Goal: Information Seeking & Learning: Find specific page/section

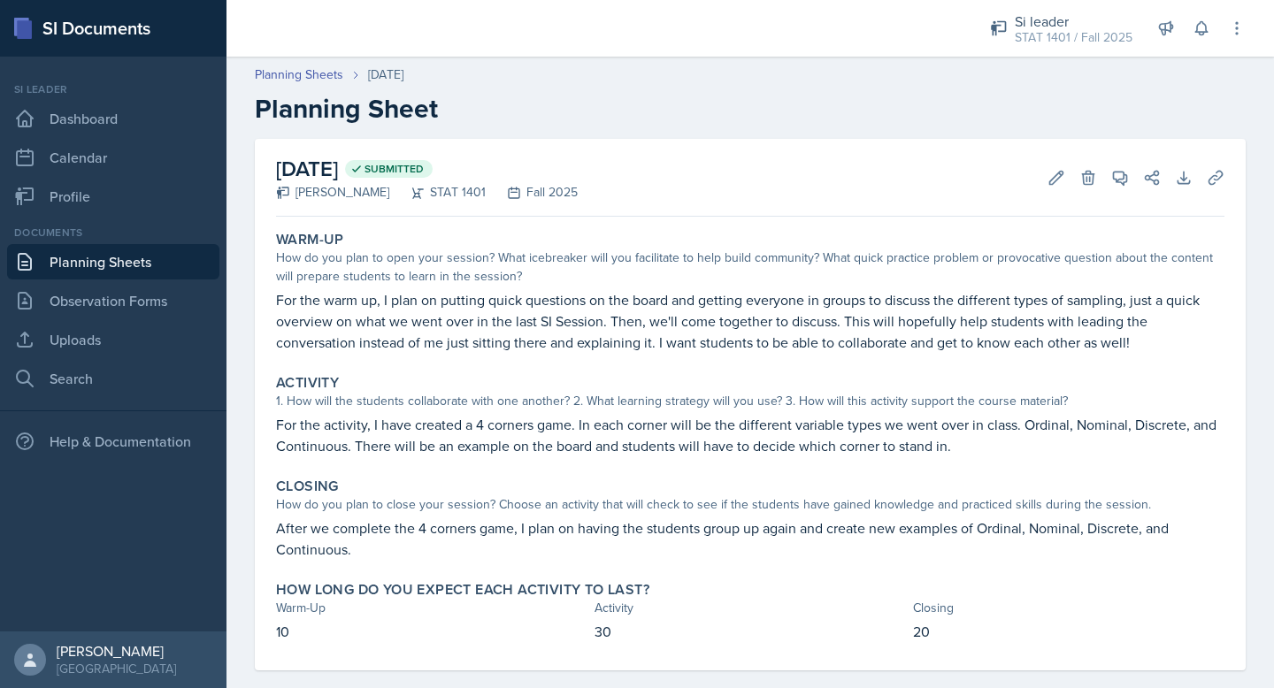
scroll to position [25, 0]
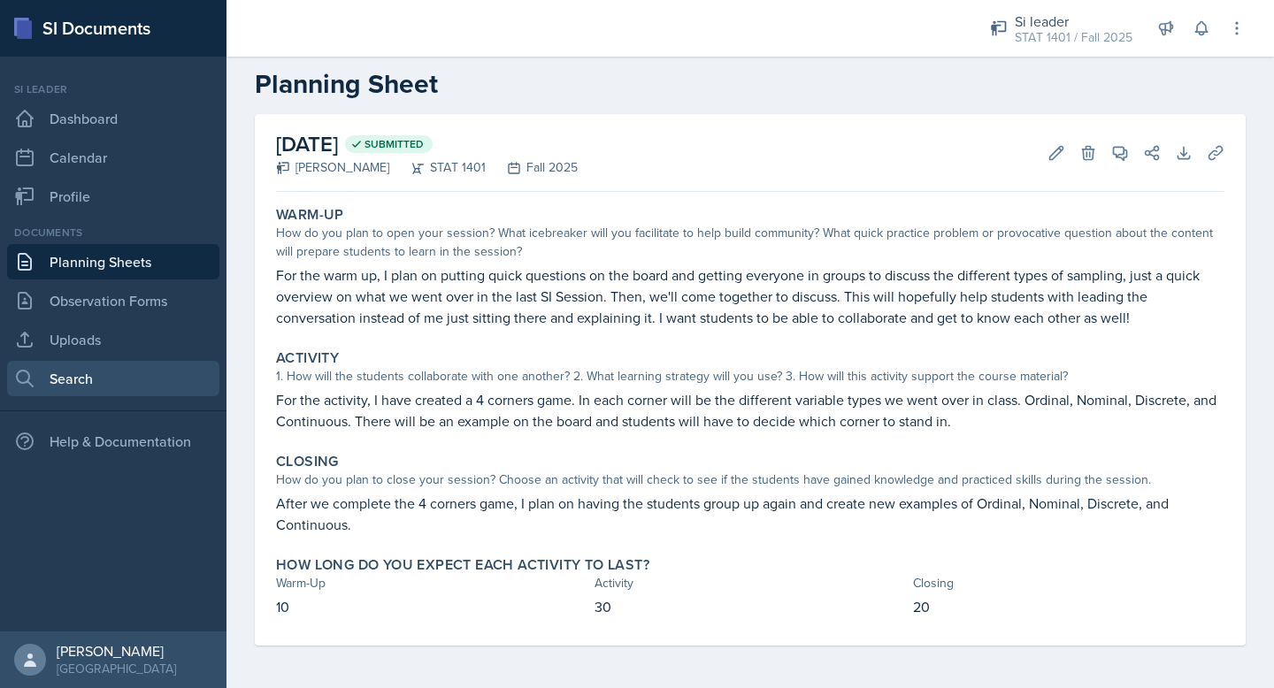
click at [95, 383] on link "Search" at bounding box center [113, 378] width 212 height 35
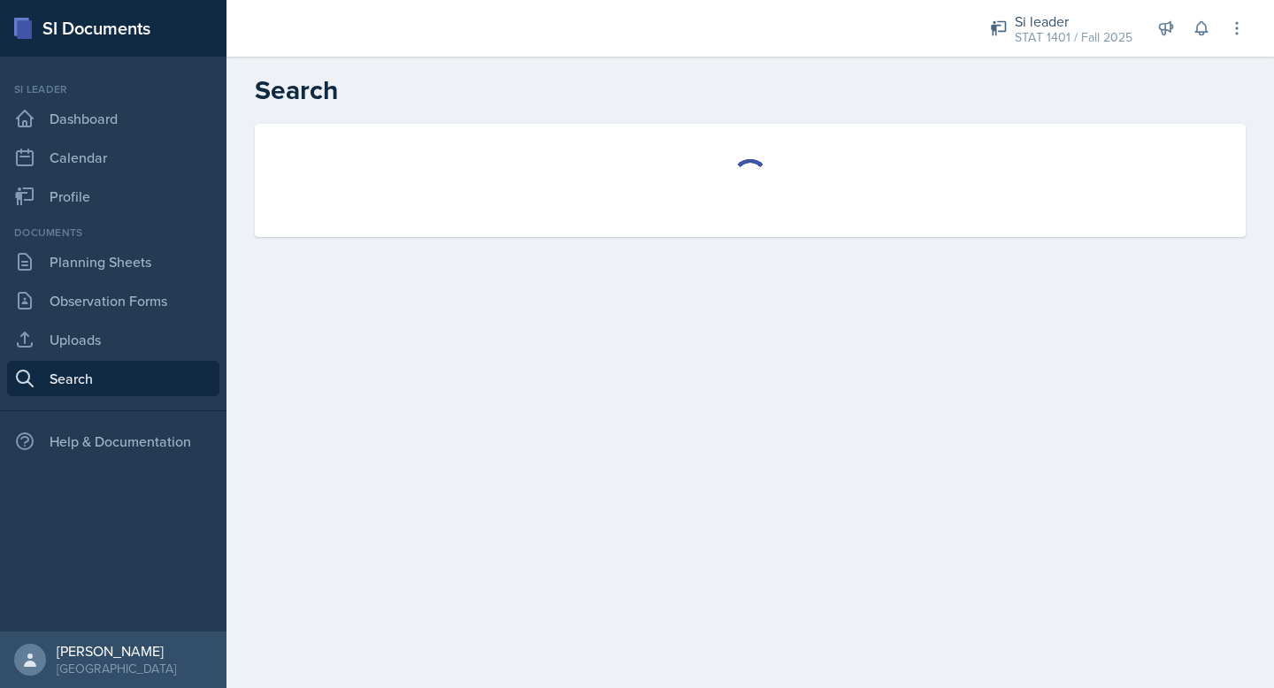
select select "all"
select select "1"
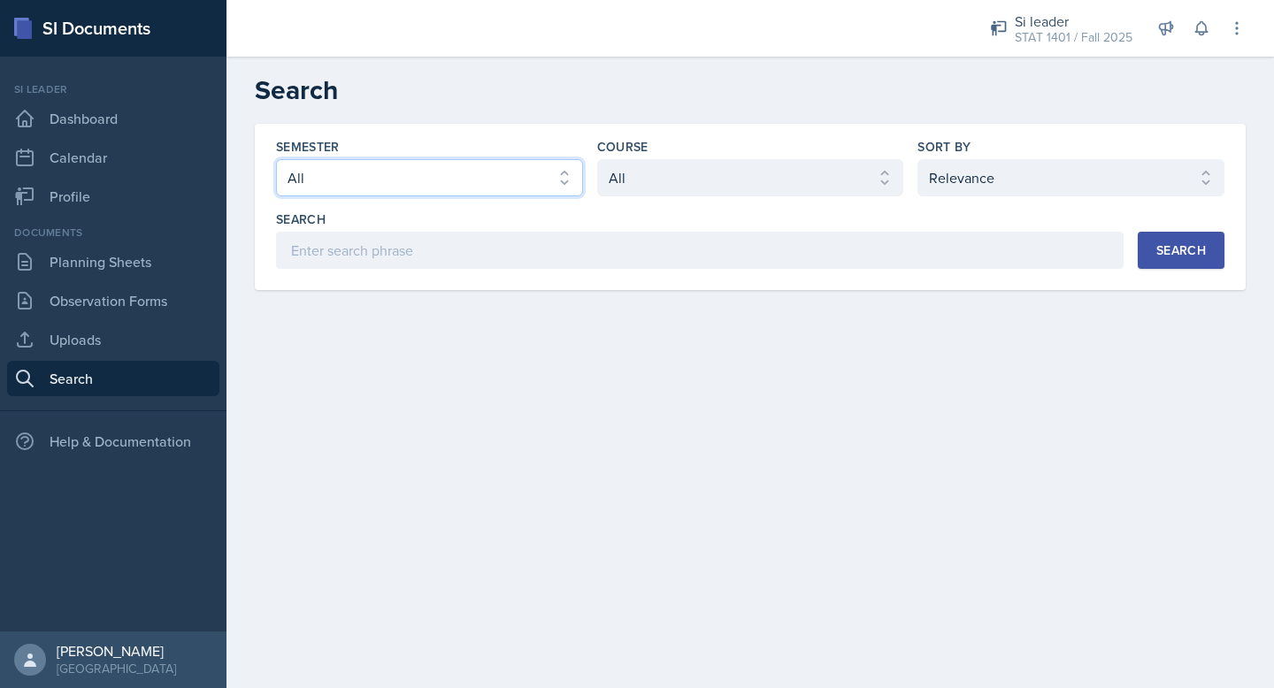
click at [463, 187] on select "Select semester All Fall 2025 Summer 2025 Spring 2025 Fall 2024 Summer 2024 Spr…" at bounding box center [429, 177] width 307 height 37
select select "2bed604d-1099-4043-b1bc-2365e8740244"
click at [276, 159] on select "Select semester All Fall 2025 Summer 2025 Spring 2025 Fall 2024 Summer 2024 Spr…" at bounding box center [429, 177] width 307 height 37
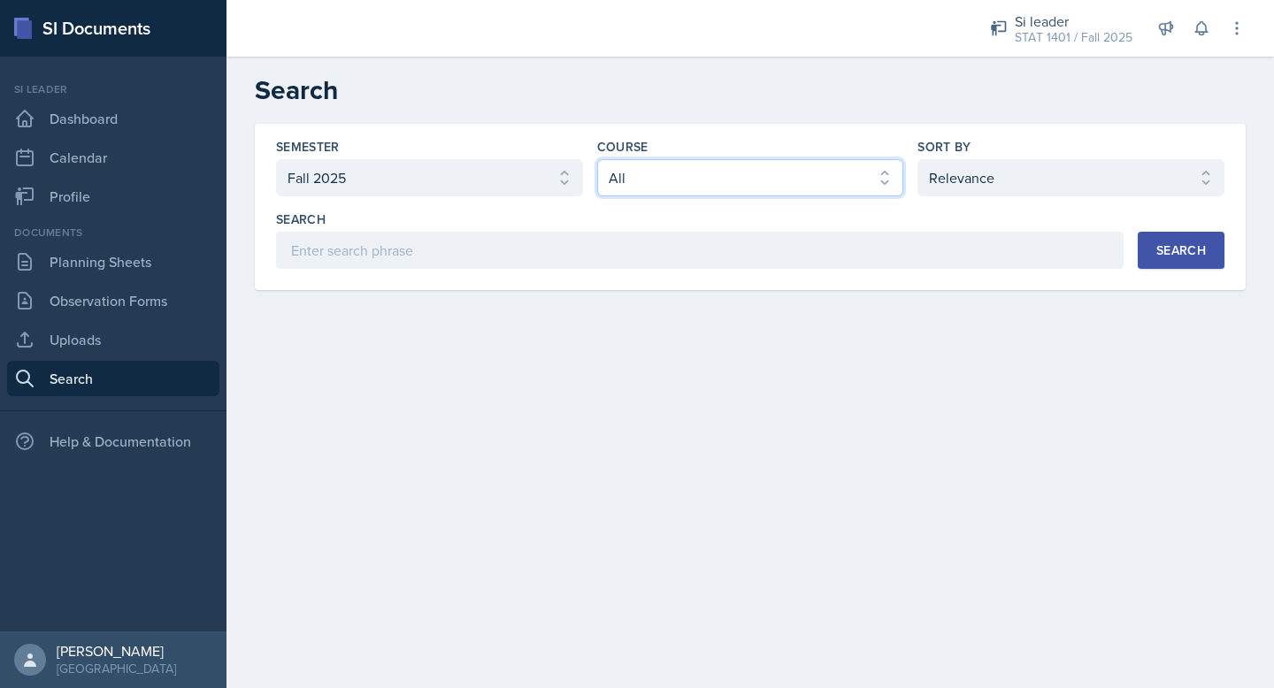
click at [620, 189] on select "Select course All ACCT 2101 ACCT 2102 ACCT 4050 ANTH 1102 ANTH 3301 ARCH 1000 A…" at bounding box center [750, 177] width 307 height 37
select select "834e4a61-10d2-4b52-98e1-66666996b5f0"
click at [597, 159] on select "Select course All ACCT 2101 ACCT 2102 ACCT 4050 ANTH 1102 ANTH 3301 ARCH 1000 A…" at bounding box center [750, 177] width 307 height 37
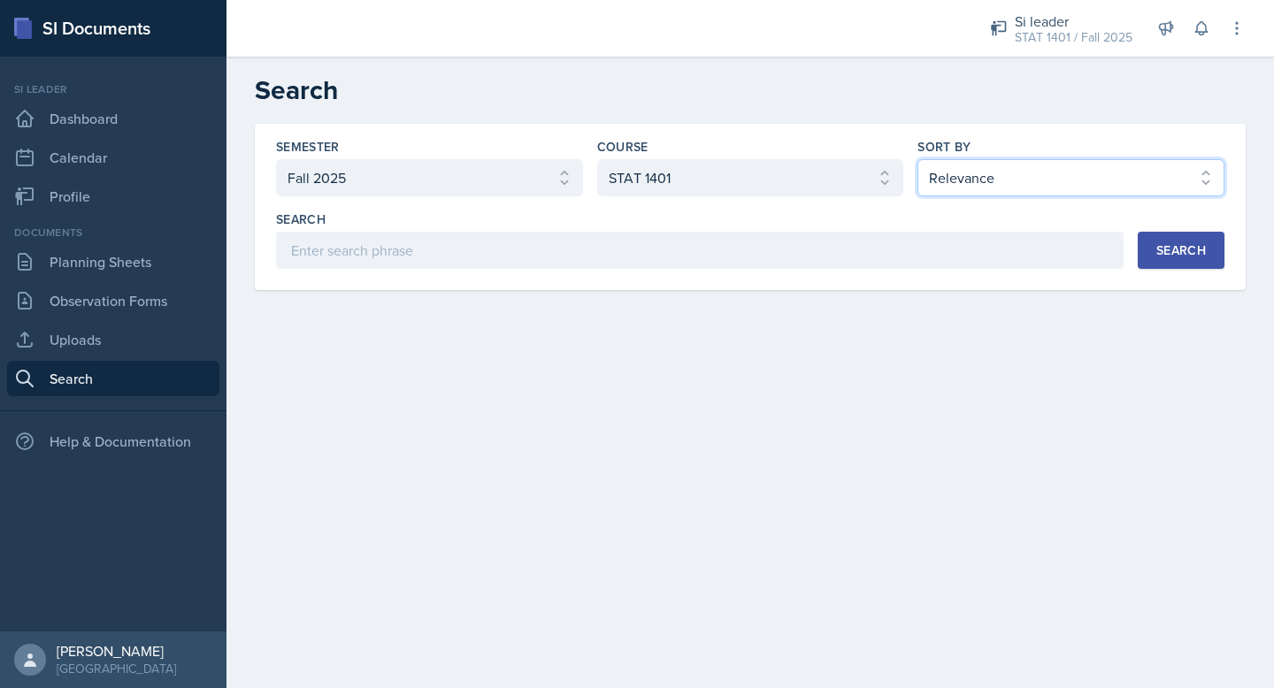
click at [969, 186] on select "Select sort by Relevance Document Date (Asc) Document Date (Desc)" at bounding box center [1071, 177] width 307 height 37
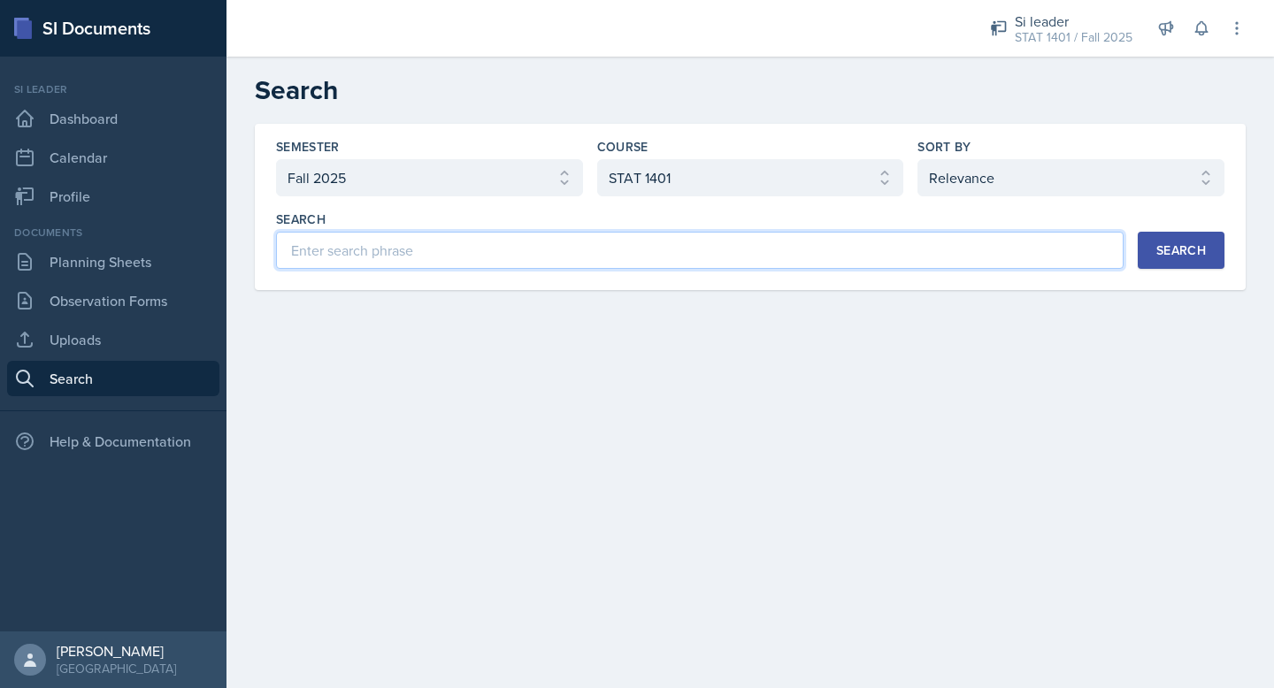
click at [805, 252] on input at bounding box center [700, 250] width 848 height 37
type input "Z Score"
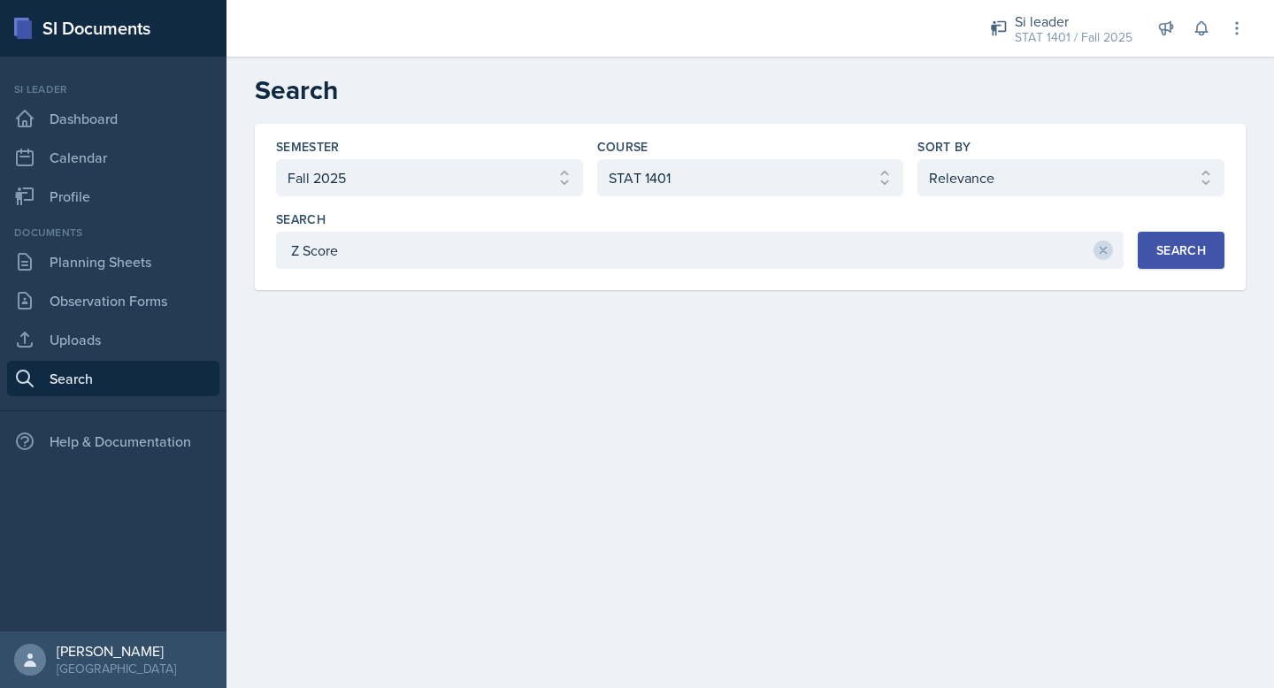
click at [1191, 257] on div "Search" at bounding box center [1181, 250] width 50 height 14
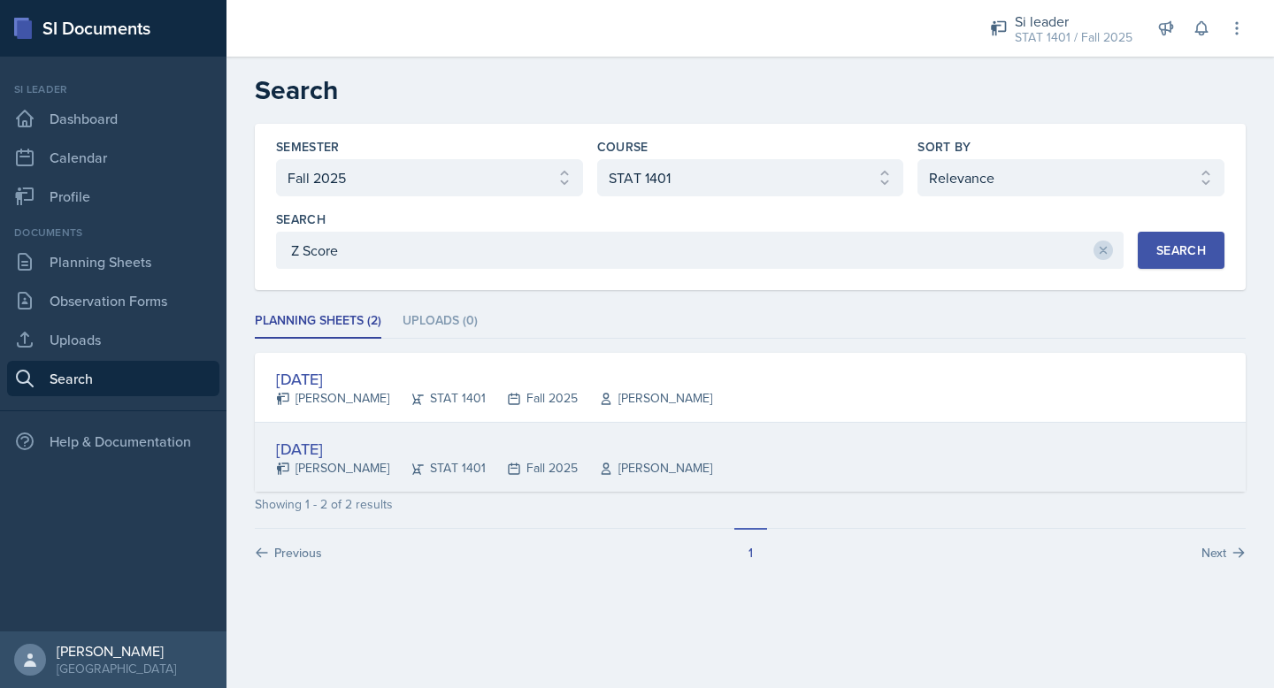
click at [382, 445] on div "[DATE]" at bounding box center [494, 449] width 436 height 24
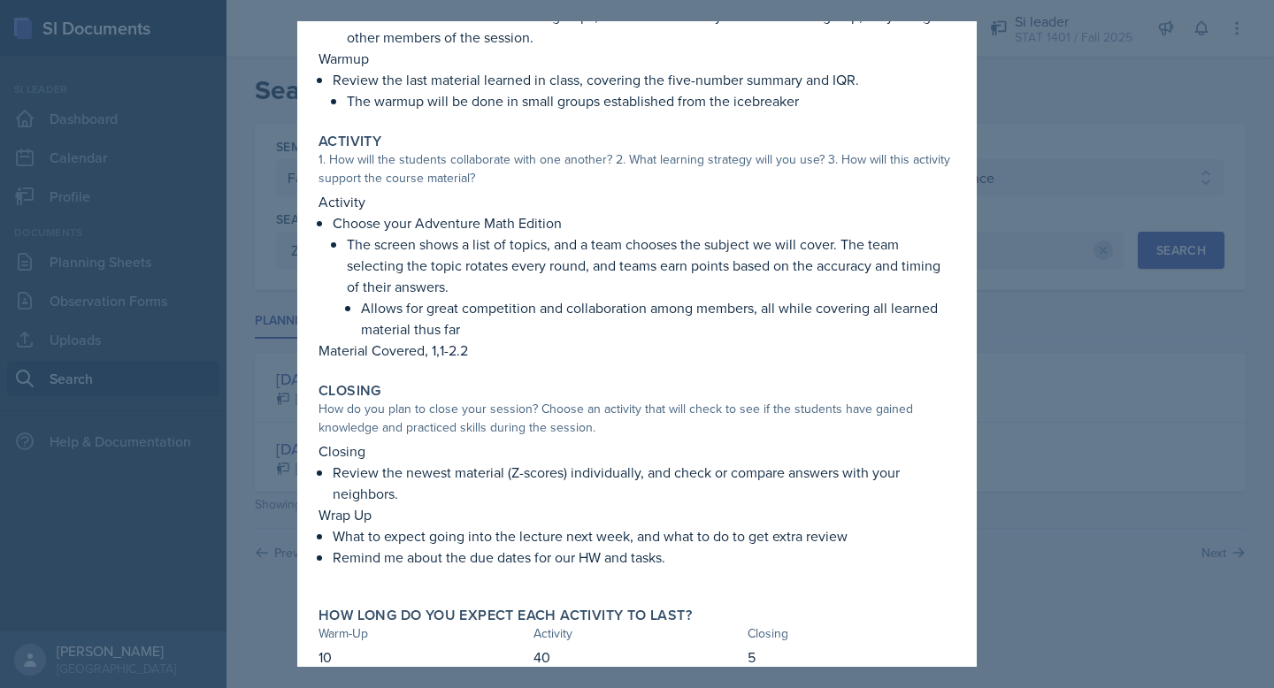
scroll to position [302, 0]
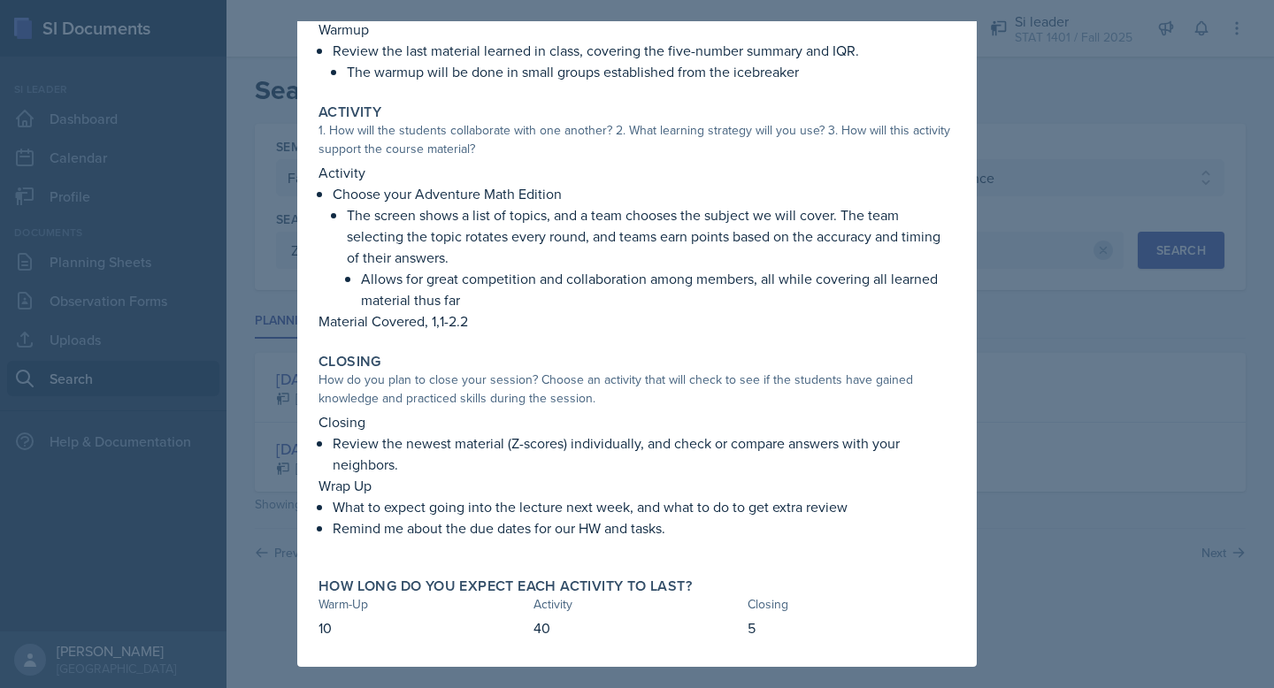
click at [999, 549] on div at bounding box center [637, 344] width 1274 height 688
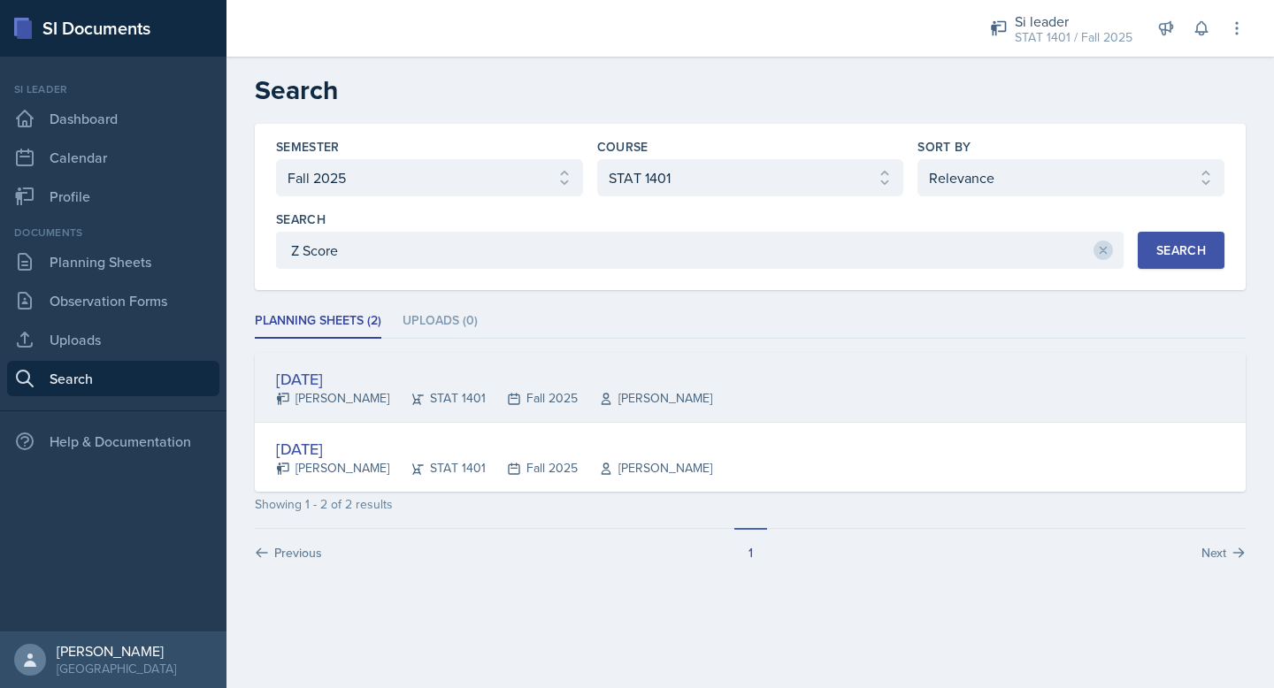
click at [366, 367] on div "[DATE]" at bounding box center [494, 379] width 436 height 24
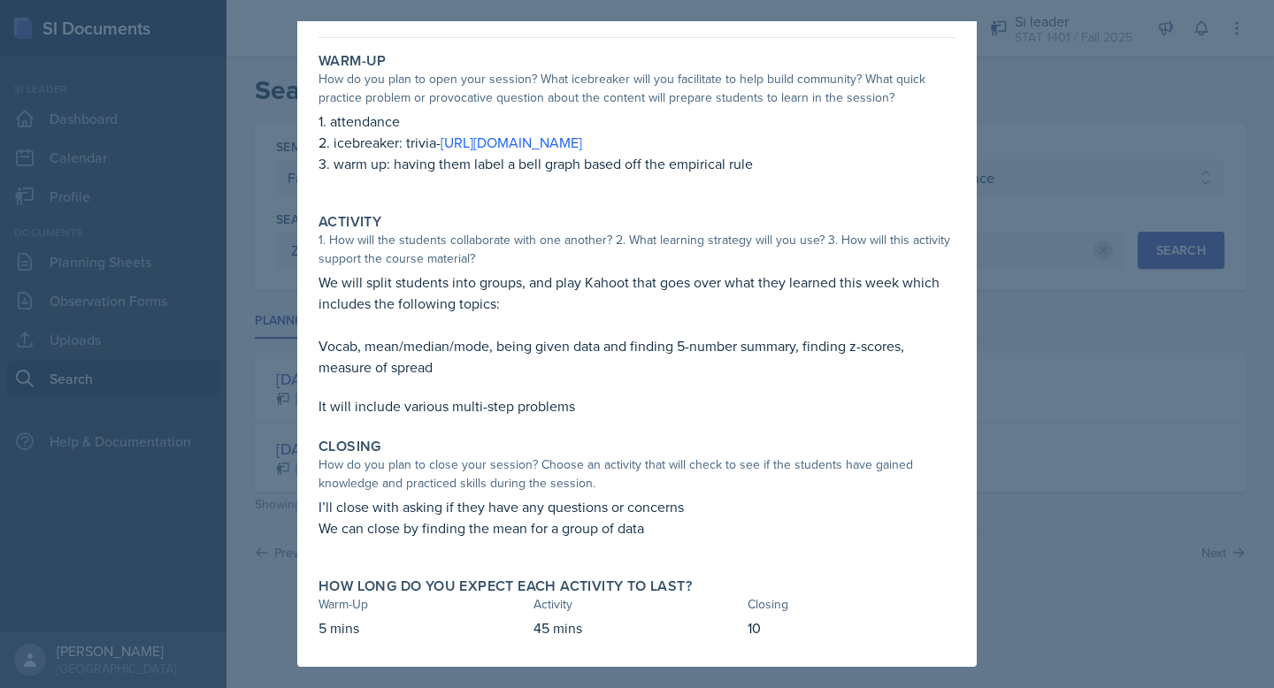
scroll to position [0, 0]
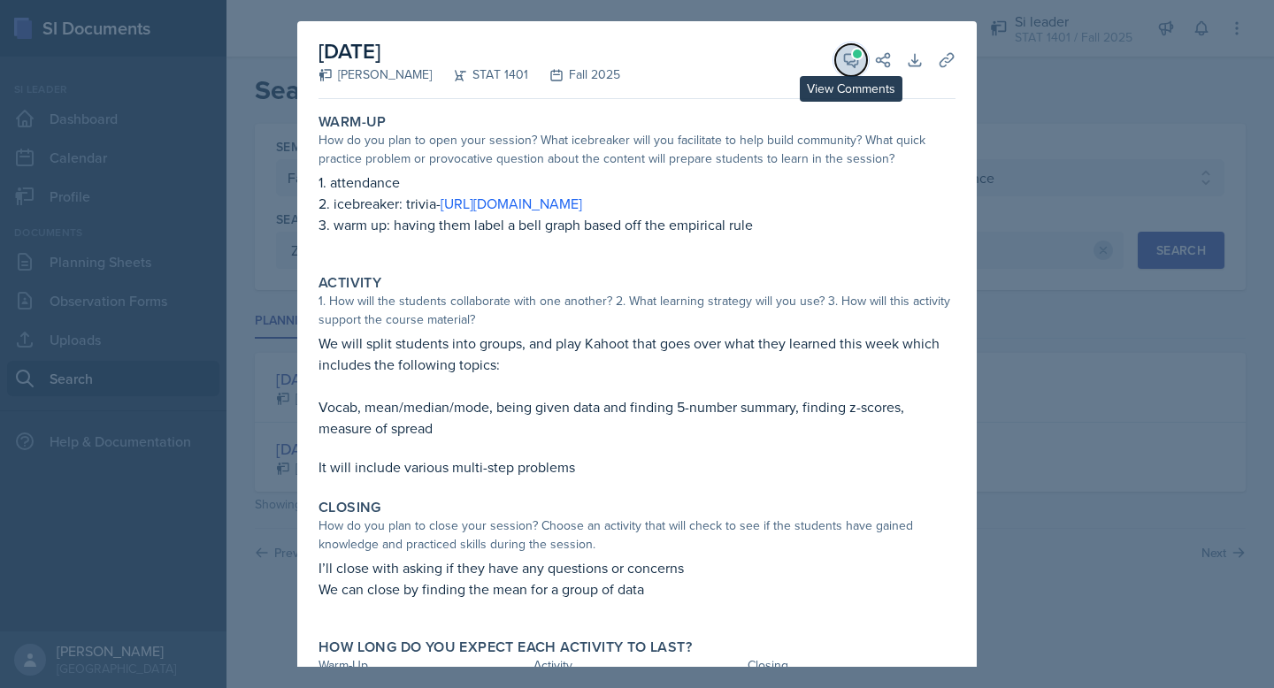
click at [849, 65] on icon at bounding box center [851, 60] width 18 height 18
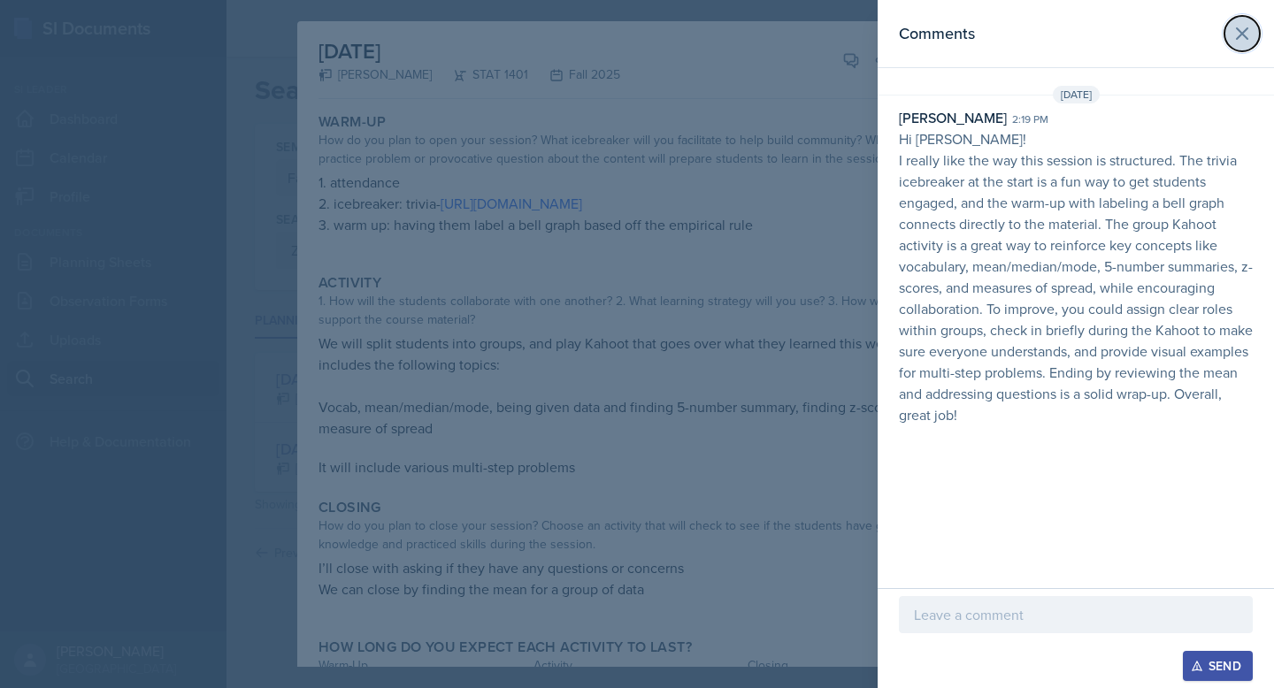
click at [1246, 43] on icon at bounding box center [1242, 33] width 21 height 21
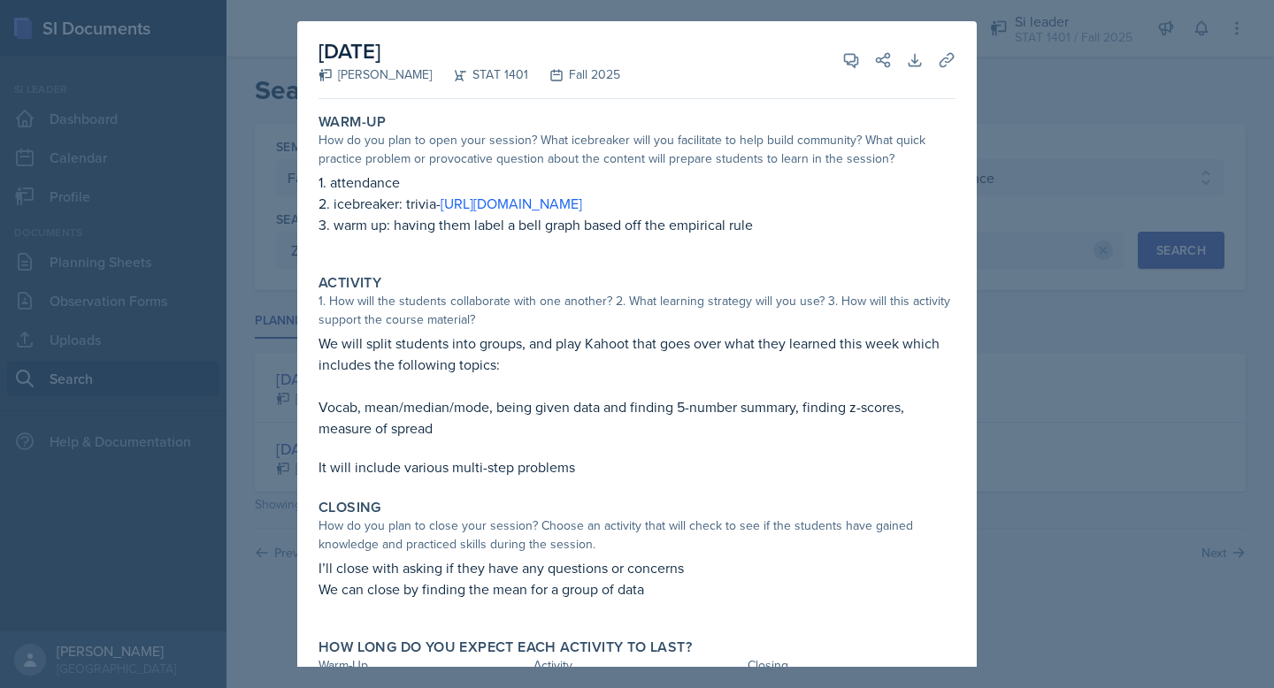
click at [1033, 82] on div at bounding box center [637, 344] width 1274 height 688
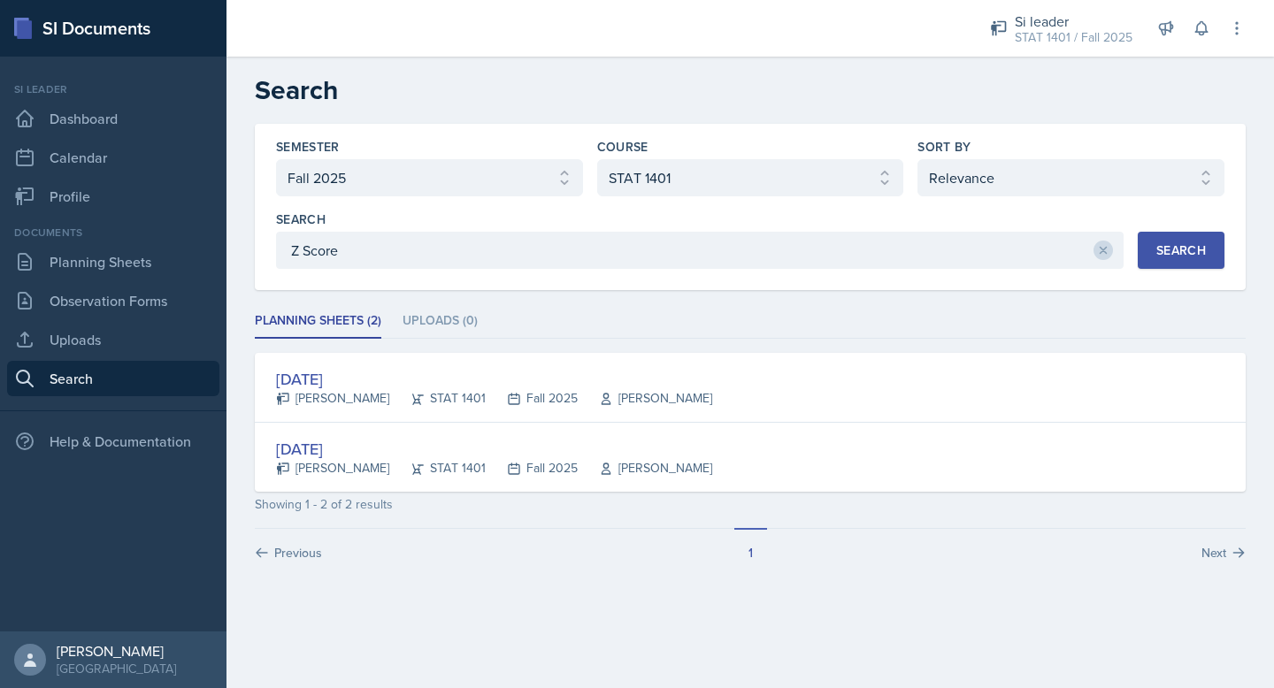
click at [115, 392] on link "Search" at bounding box center [113, 378] width 212 height 35
click at [457, 186] on select "Select semester All Fall 2025 Summer 2025 Spring 2025 Fall 2024 Summer 2024 Spr…" at bounding box center [429, 177] width 307 height 37
select select "all"
click at [276, 159] on select "Select semester All Fall 2025 Summer 2025 Spring 2025 Fall 2024 Summer 2024 Spr…" at bounding box center [429, 177] width 307 height 37
click at [1164, 248] on div "Search" at bounding box center [1181, 250] width 50 height 14
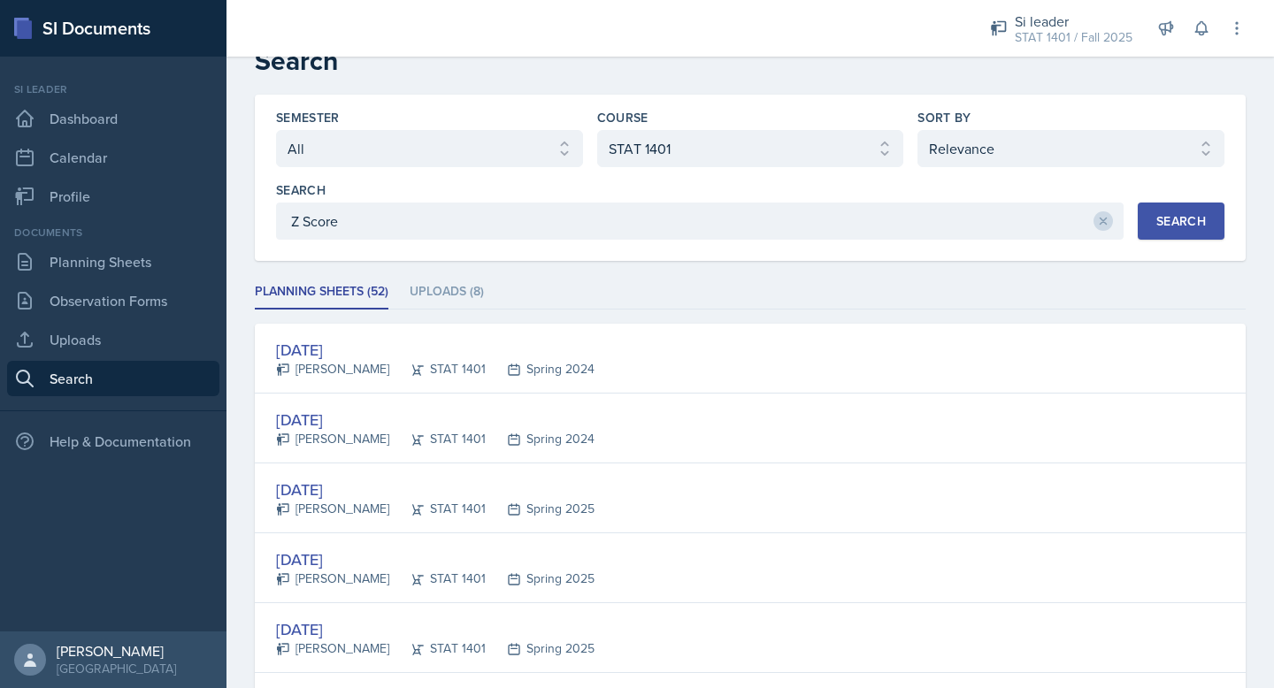
scroll to position [36, 0]
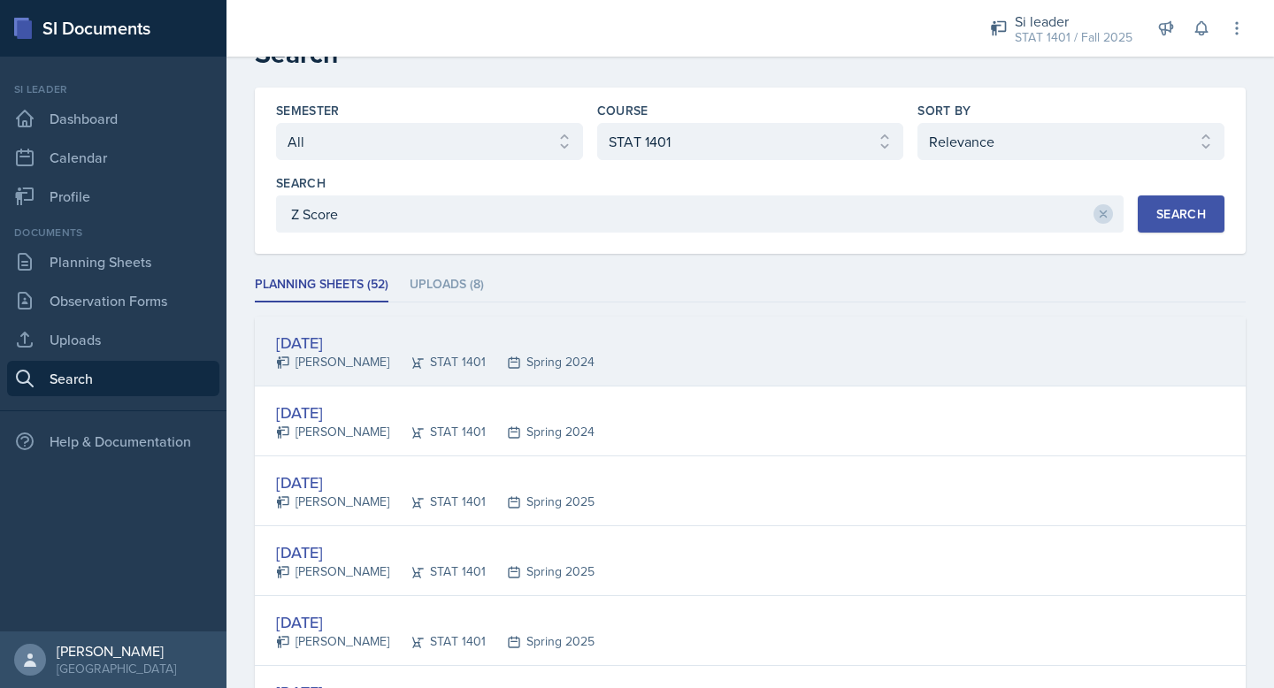
click at [363, 344] on div "[DATE]" at bounding box center [435, 343] width 319 height 24
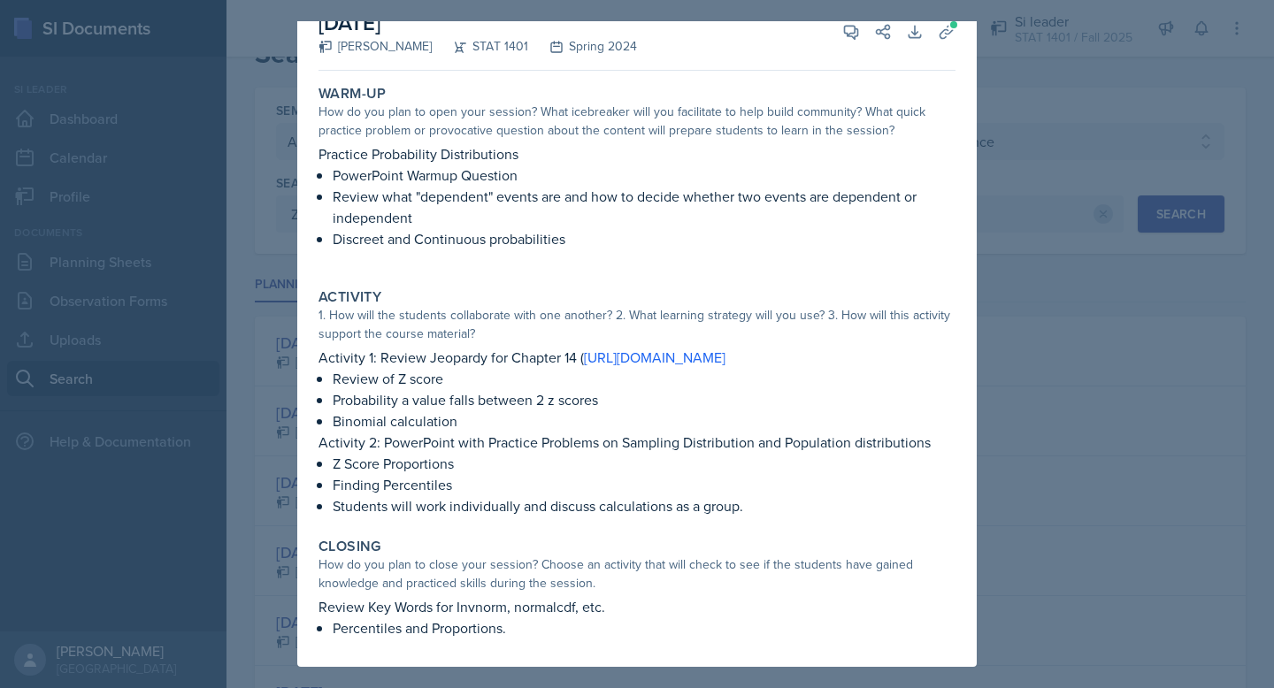
scroll to position [0, 0]
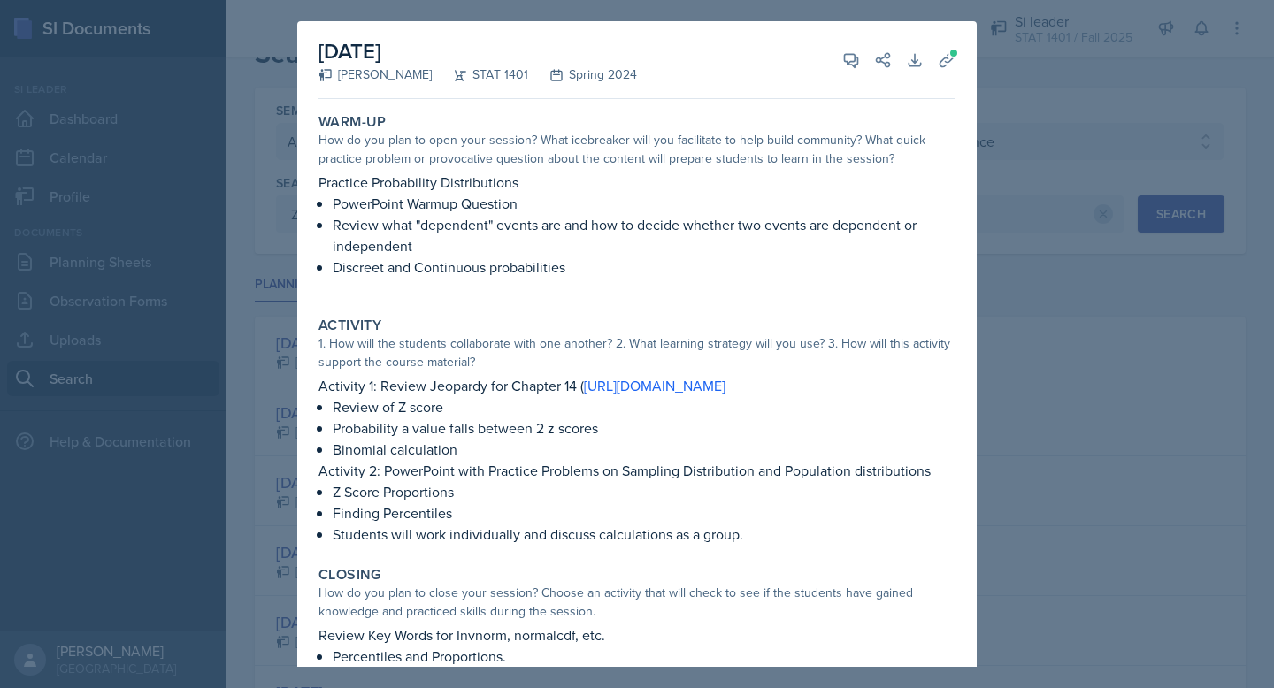
click at [1039, 131] on div at bounding box center [637, 344] width 1274 height 688
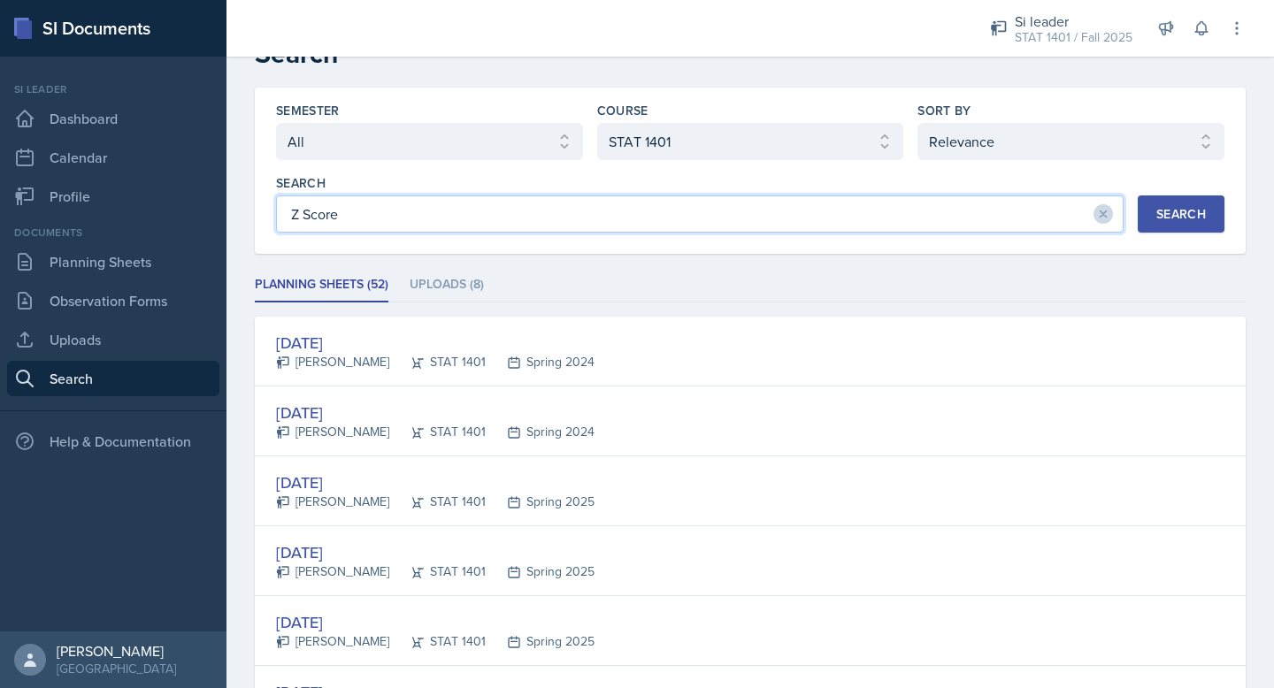
drag, startPoint x: 517, startPoint y: 221, endPoint x: 245, endPoint y: 219, distance: 271.7
type input "\"
type input "Measures of spread"
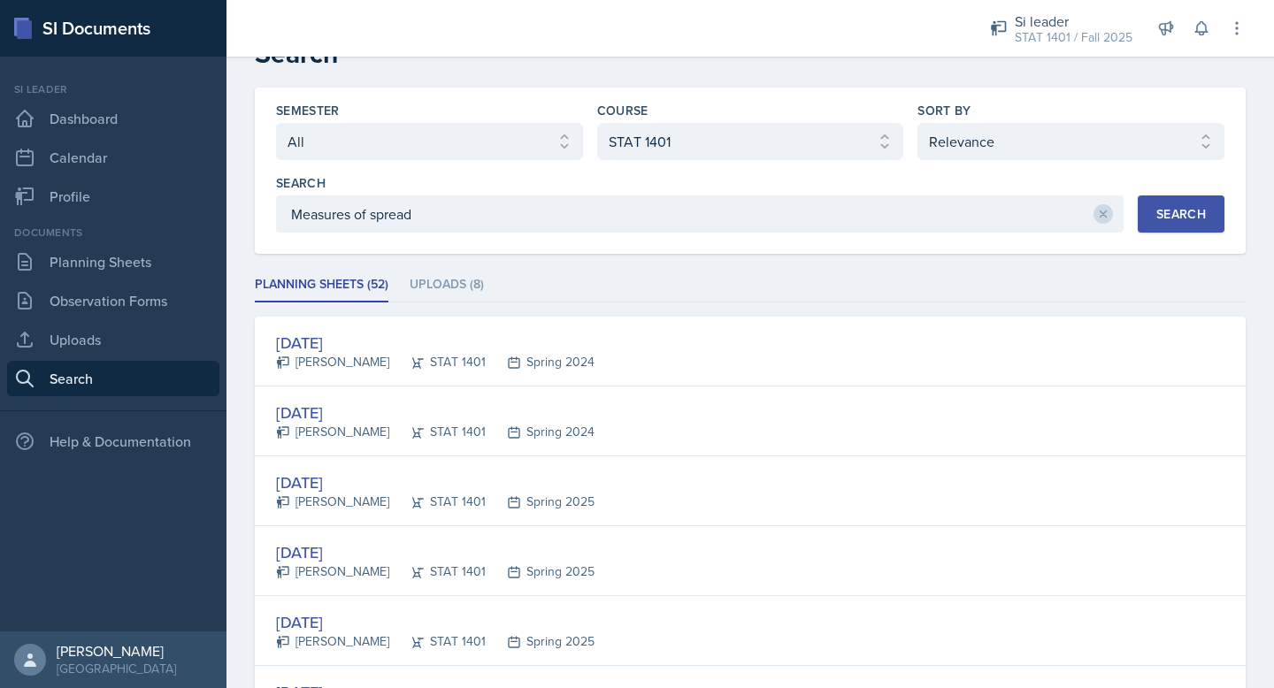
click at [1172, 224] on button "Search" at bounding box center [1181, 214] width 87 height 37
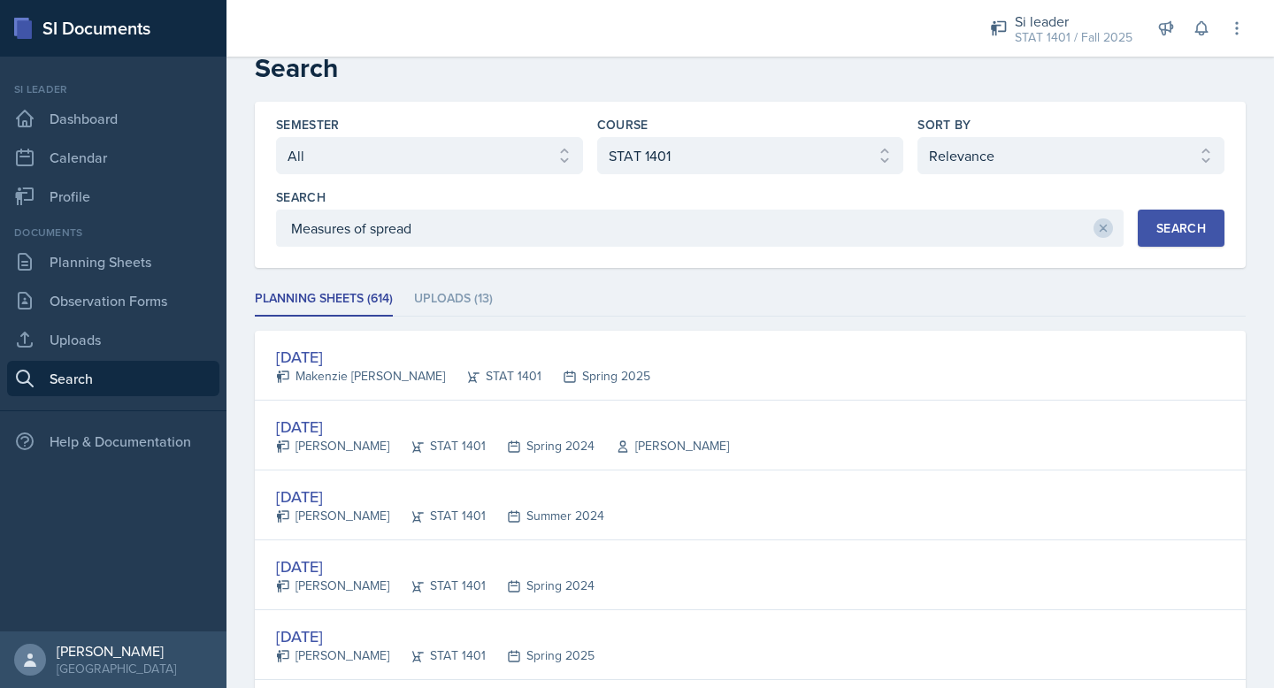
scroll to position [38, 0]
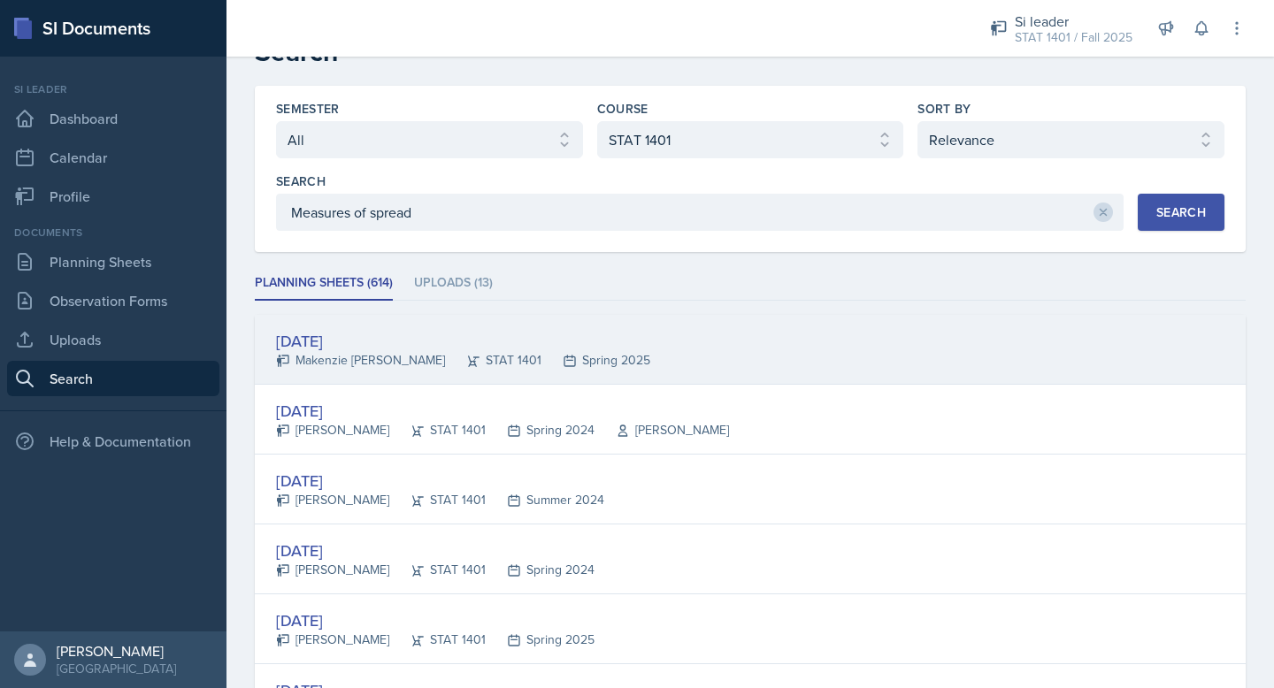
click at [368, 339] on div "[DATE]" at bounding box center [463, 341] width 374 height 24
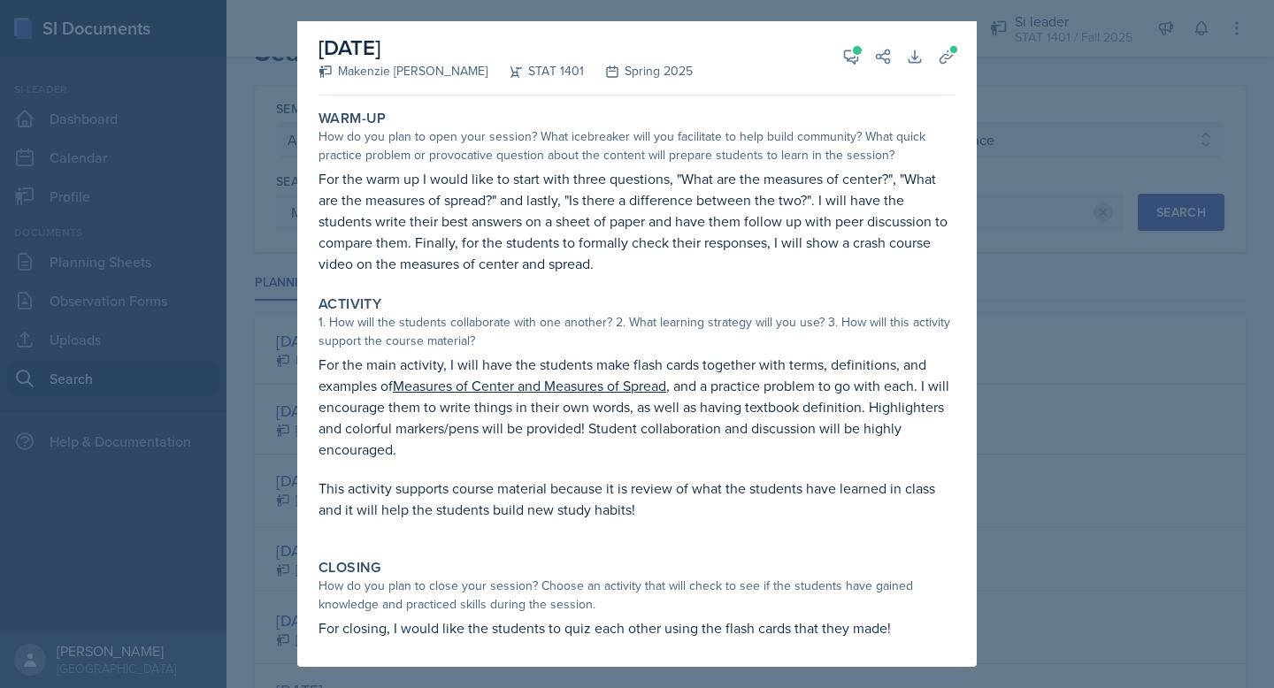
scroll to position [0, 0]
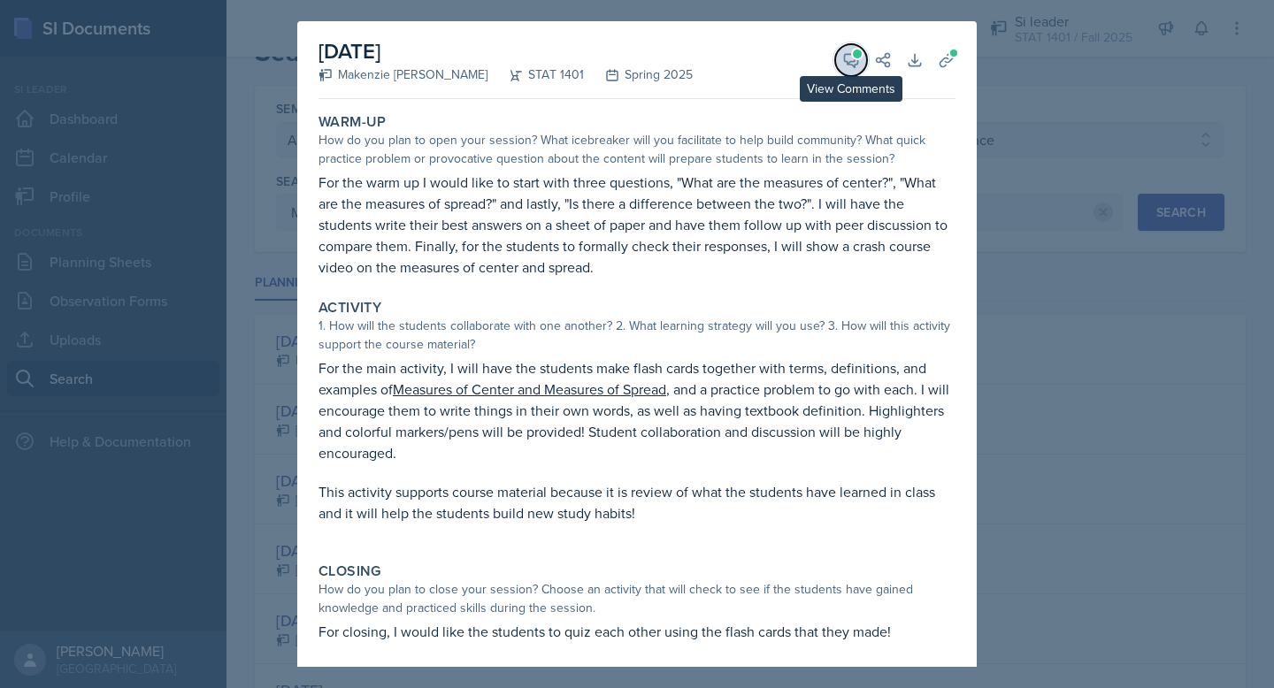
click at [853, 69] on button "View Comments" at bounding box center [851, 60] width 32 height 32
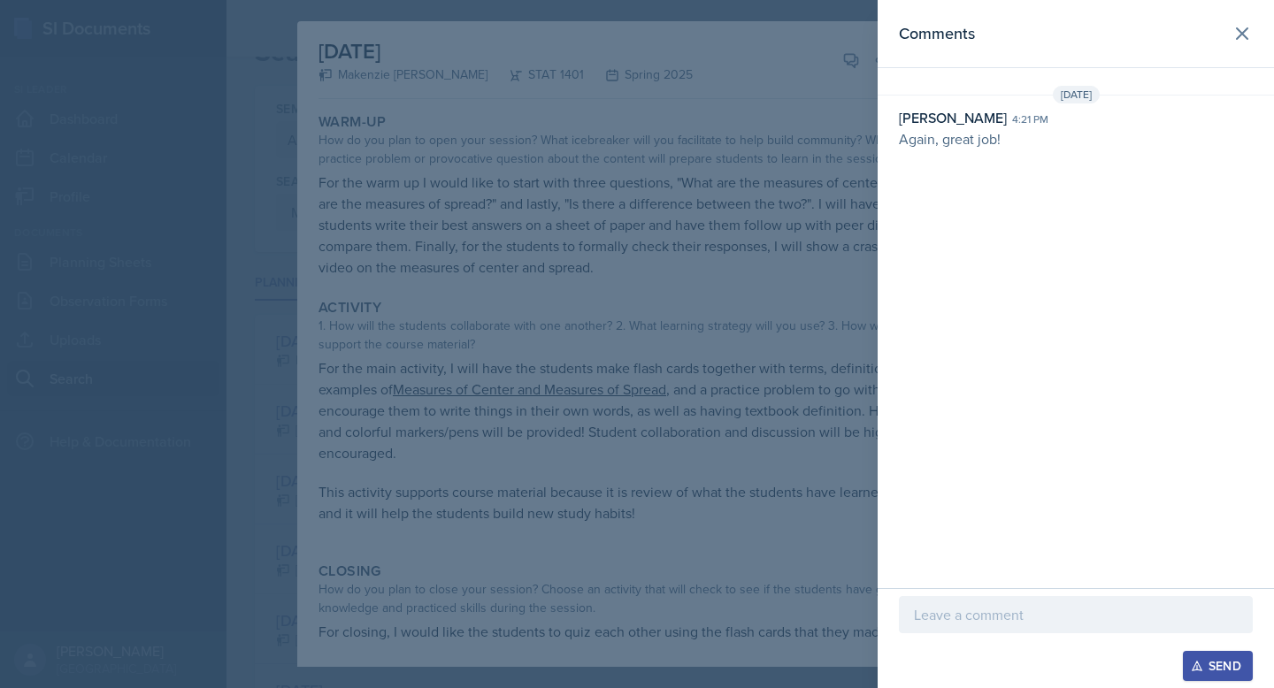
click at [806, 162] on div at bounding box center [637, 344] width 1274 height 688
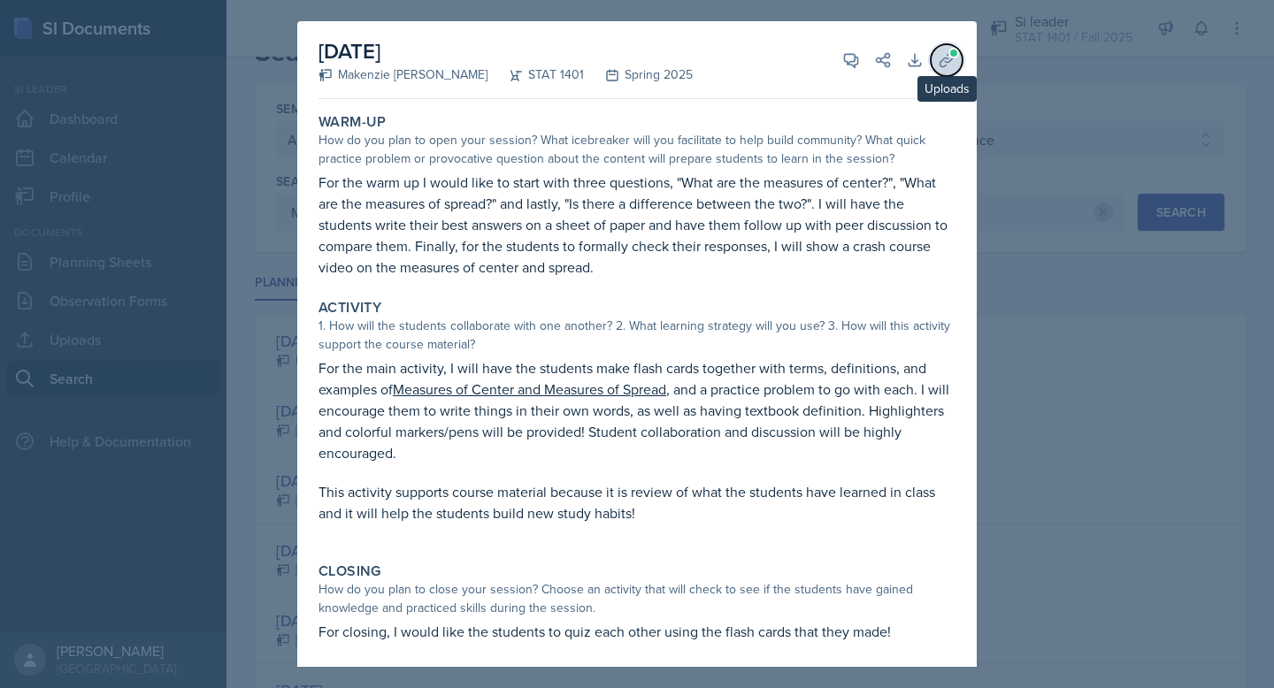
click at [955, 58] on icon at bounding box center [947, 60] width 18 height 18
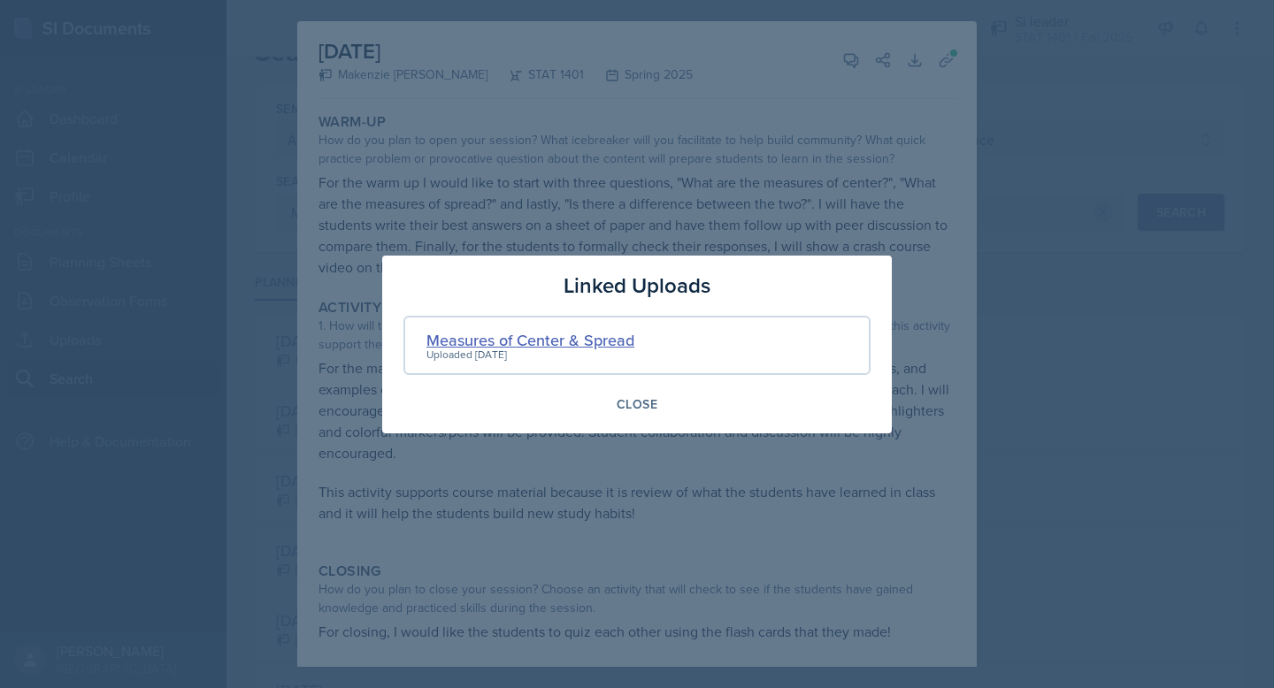
click at [613, 337] on div "Measures of Center & Spread" at bounding box center [530, 340] width 208 height 24
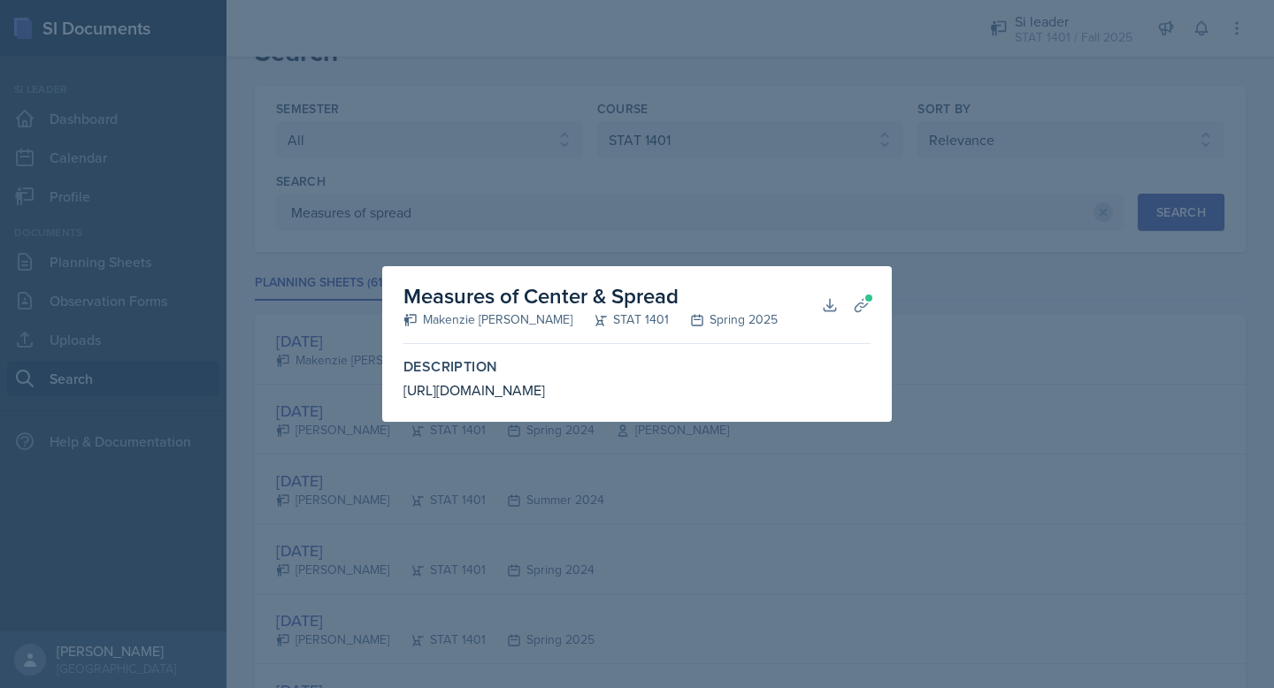
drag, startPoint x: 405, startPoint y: 403, endPoint x: 803, endPoint y: 408, distance: 398.2
click at [803, 401] on div "[URL][DOMAIN_NAME]" at bounding box center [636, 390] width 467 height 21
copy div "search_query=crash+course+measures+of+center+and+spread"
click at [933, 450] on div at bounding box center [637, 344] width 1274 height 688
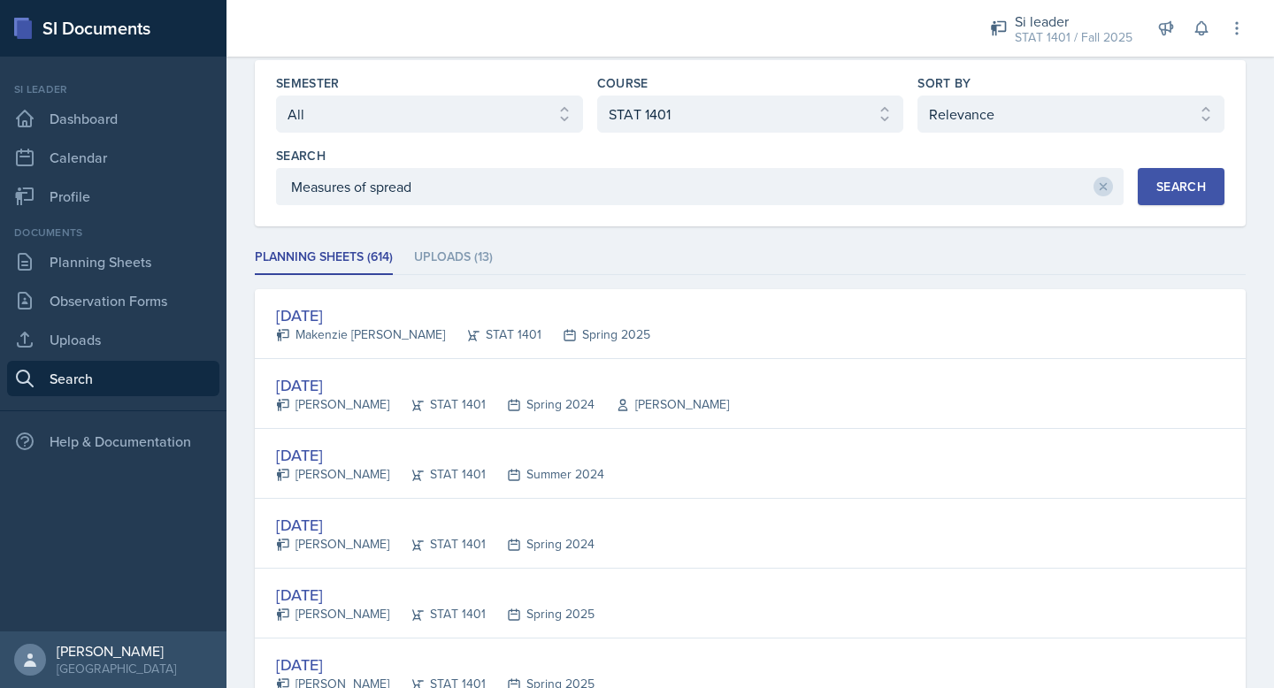
scroll to position [65, 0]
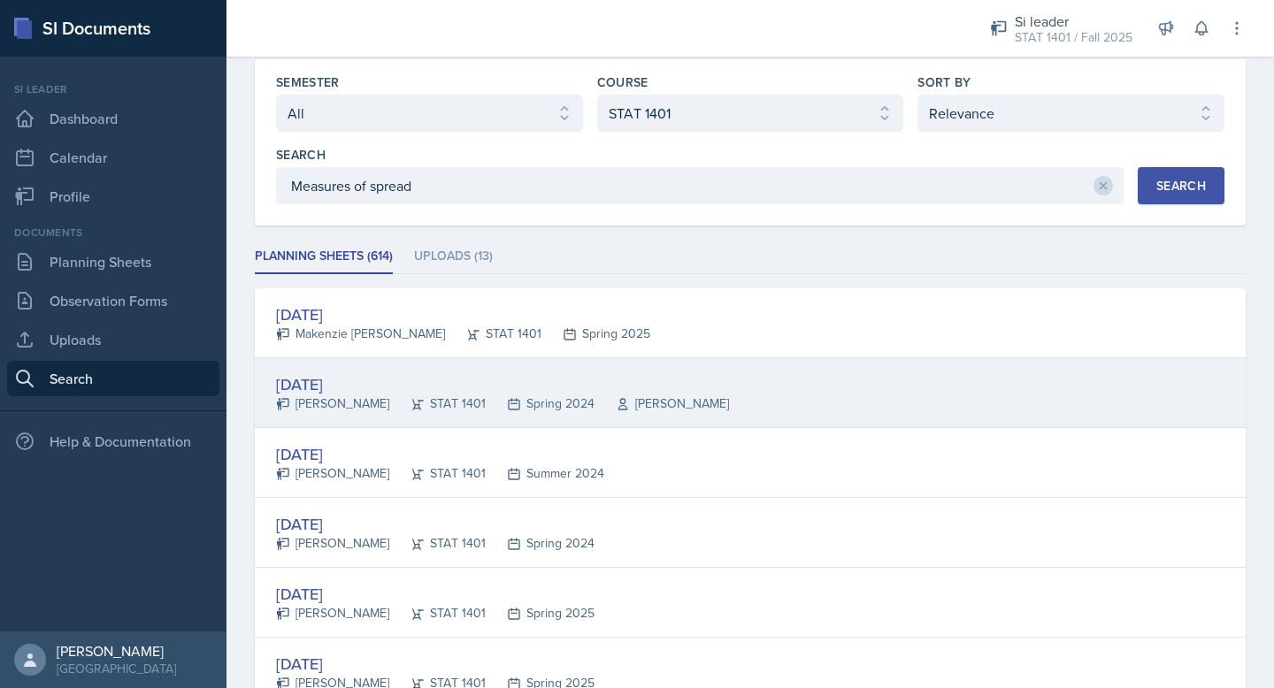
click at [351, 381] on div "[DATE]" at bounding box center [502, 385] width 453 height 24
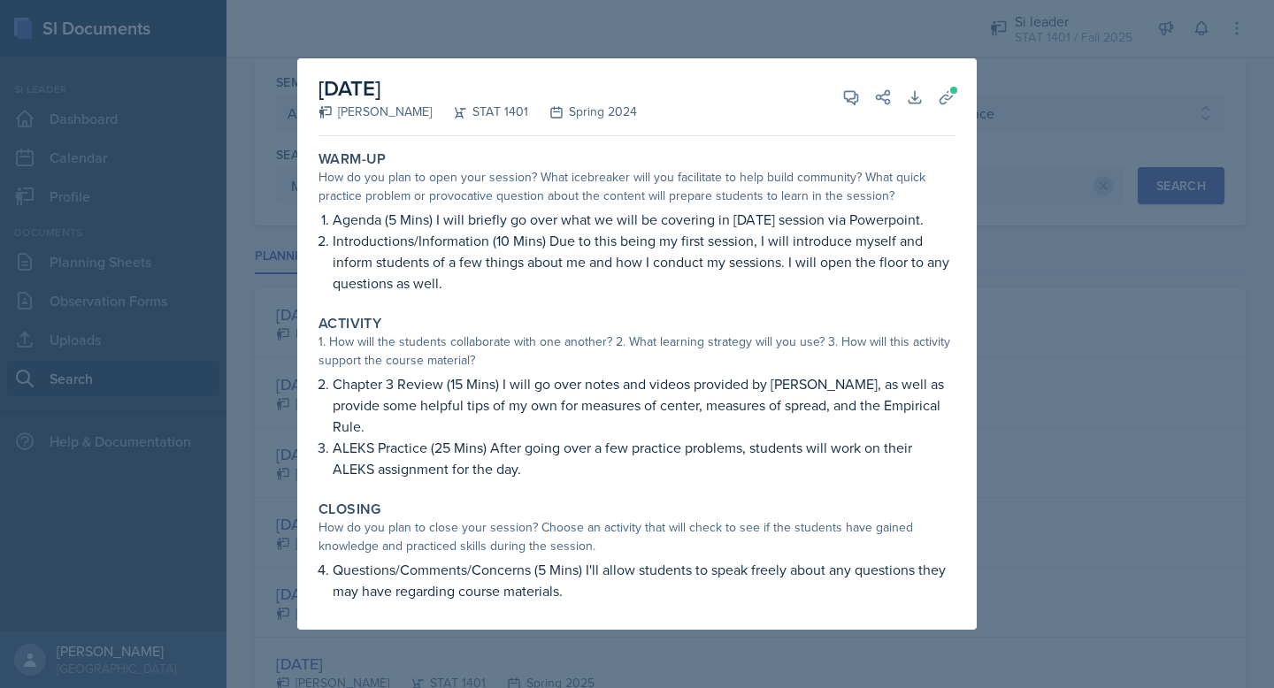
click at [1010, 190] on div at bounding box center [637, 344] width 1274 height 688
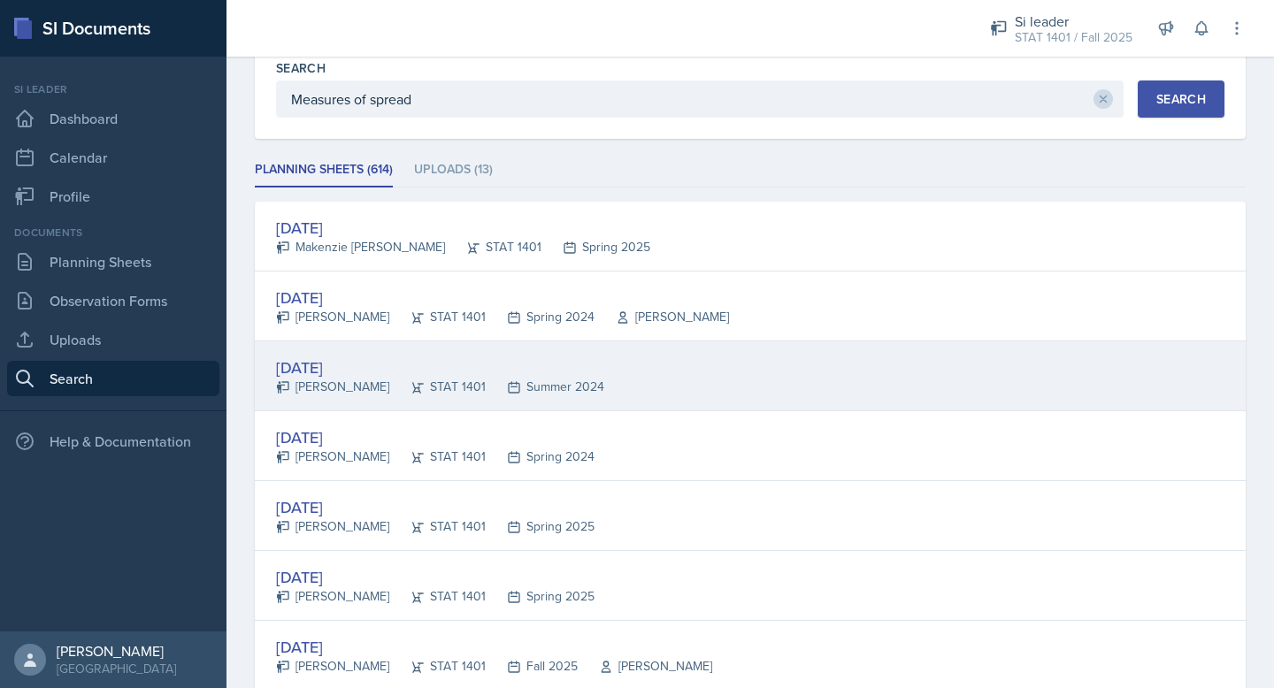
scroll to position [157, 0]
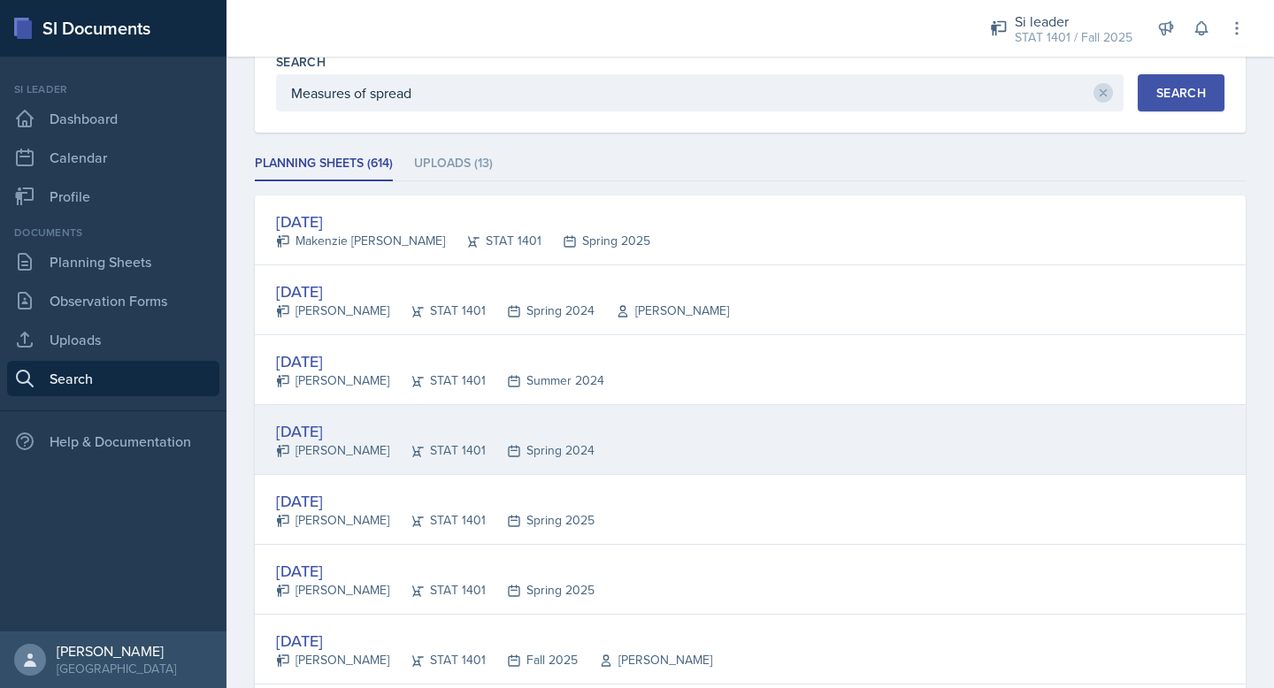
click at [353, 426] on div "[DATE]" at bounding box center [435, 431] width 319 height 24
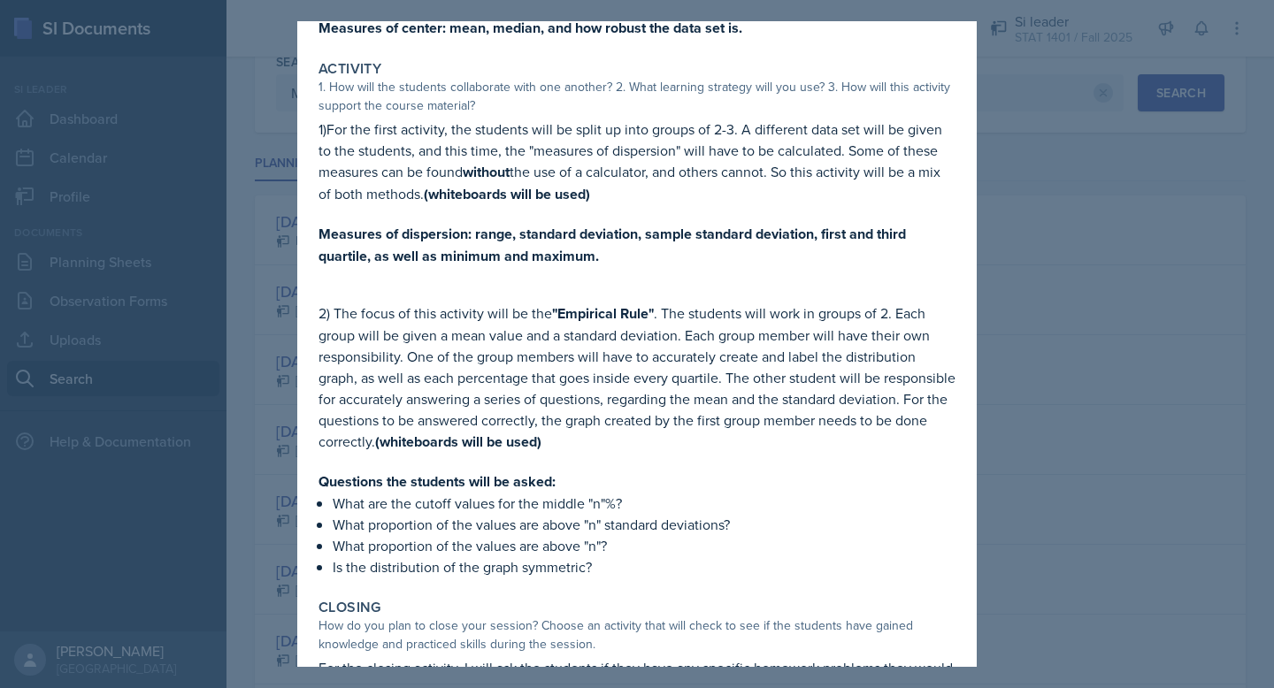
scroll to position [294, 0]
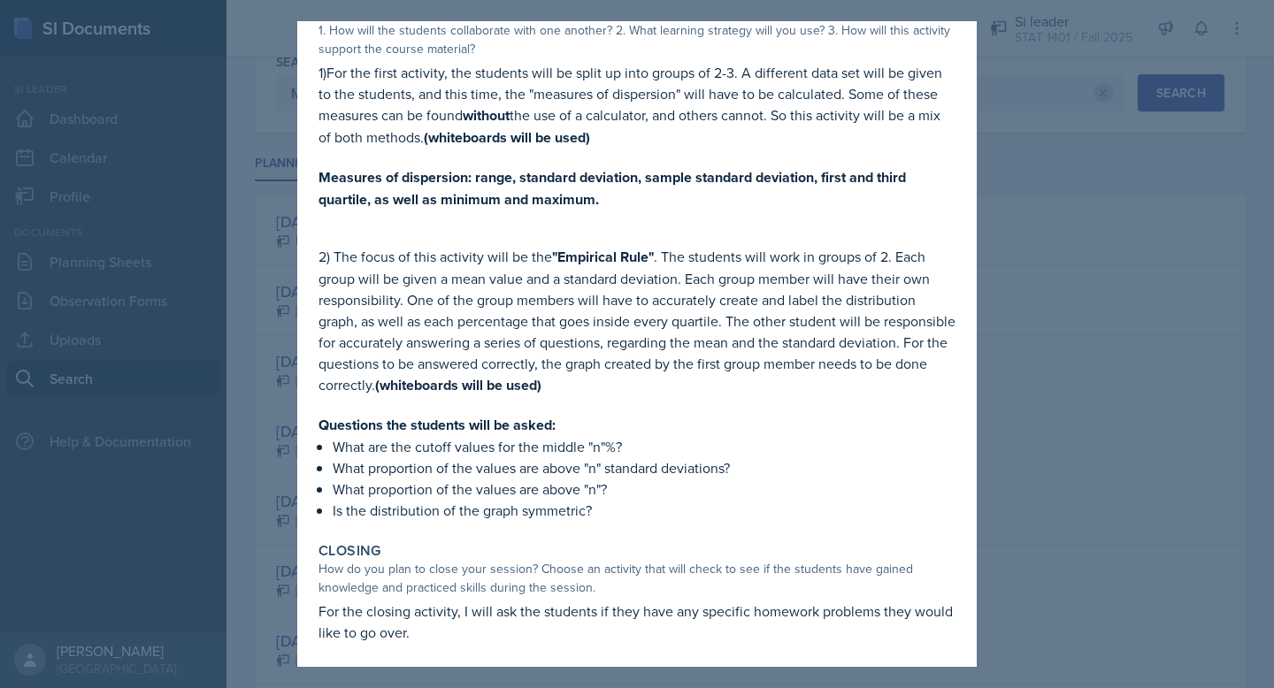
click at [1111, 314] on div at bounding box center [637, 344] width 1274 height 688
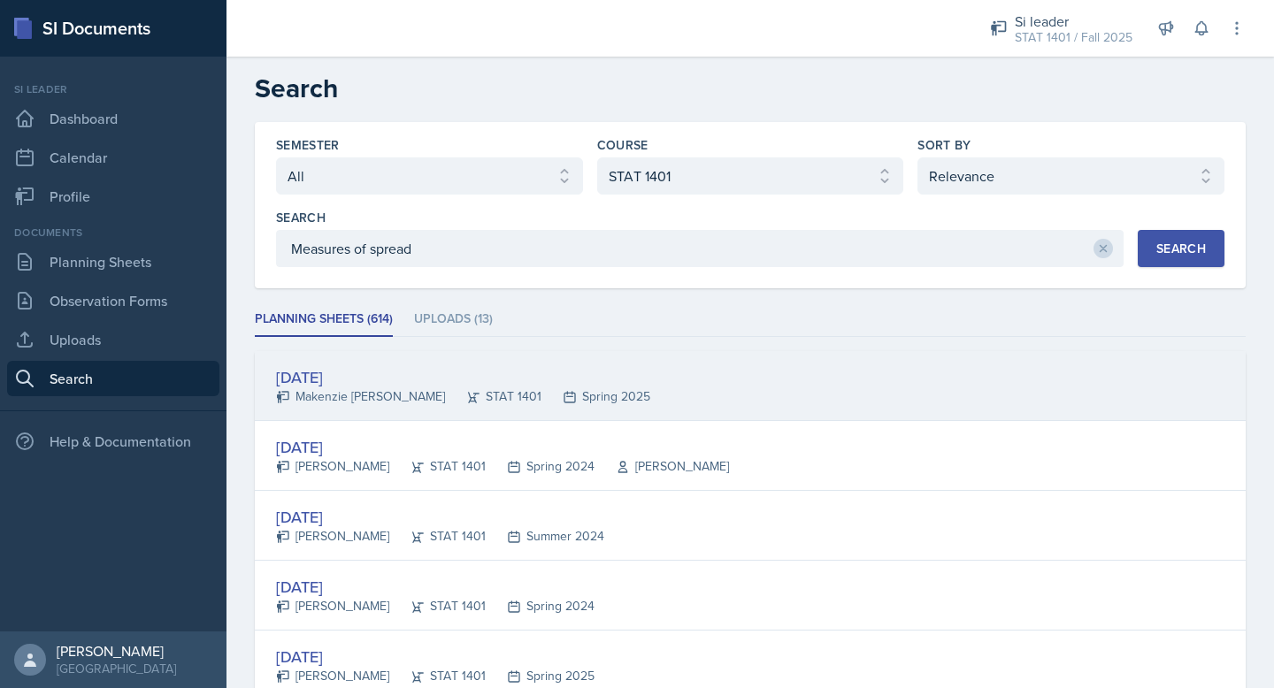
scroll to position [0, 0]
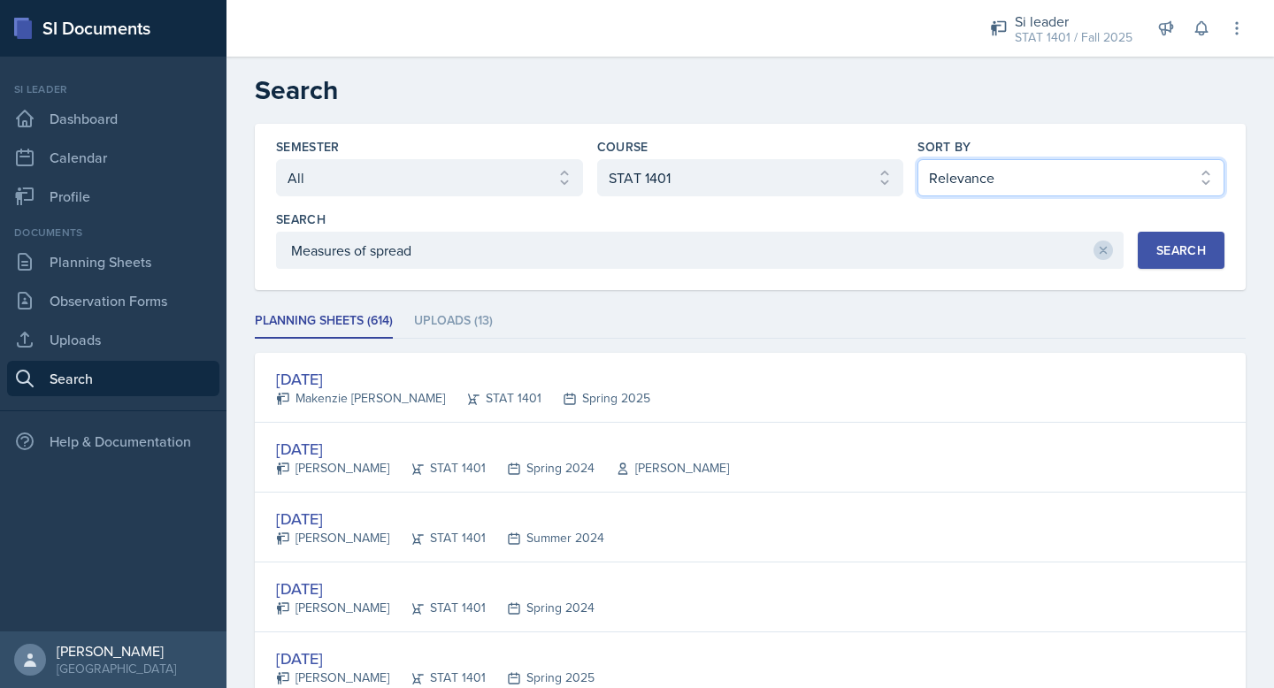
click at [1004, 175] on select "Select sort by Relevance Document Date (Asc) Document Date (Desc)" at bounding box center [1071, 177] width 307 height 37
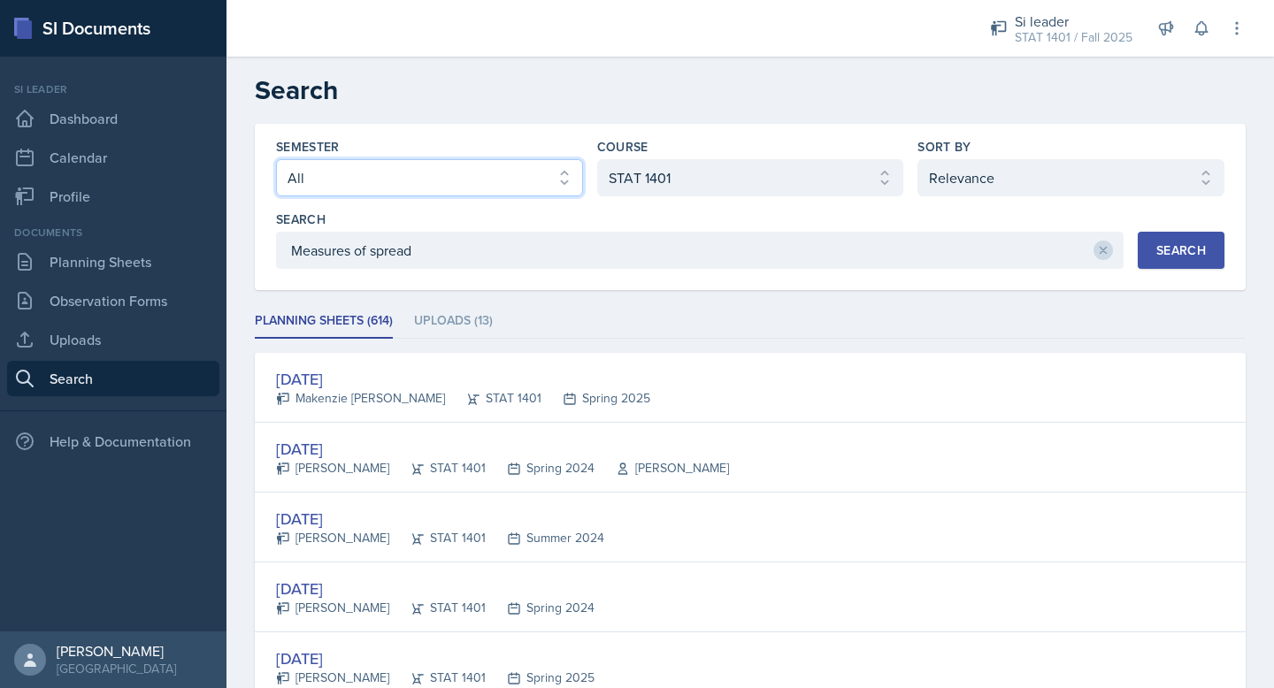
click at [565, 174] on select "Select semester All Fall 2025 Summer 2025 Spring 2025 Fall 2024 Summer 2024 Spr…" at bounding box center [429, 177] width 307 height 37
select select "2bed604d-1099-4043-b1bc-2365e8740244"
click at [276, 159] on select "Select semester All Fall 2025 Summer 2025 Spring 2025 Fall 2024 Summer 2024 Spr…" at bounding box center [429, 177] width 307 height 37
click at [1101, 251] on icon at bounding box center [1103, 250] width 12 height 12
click at [1213, 240] on button "Search" at bounding box center [1181, 250] width 87 height 37
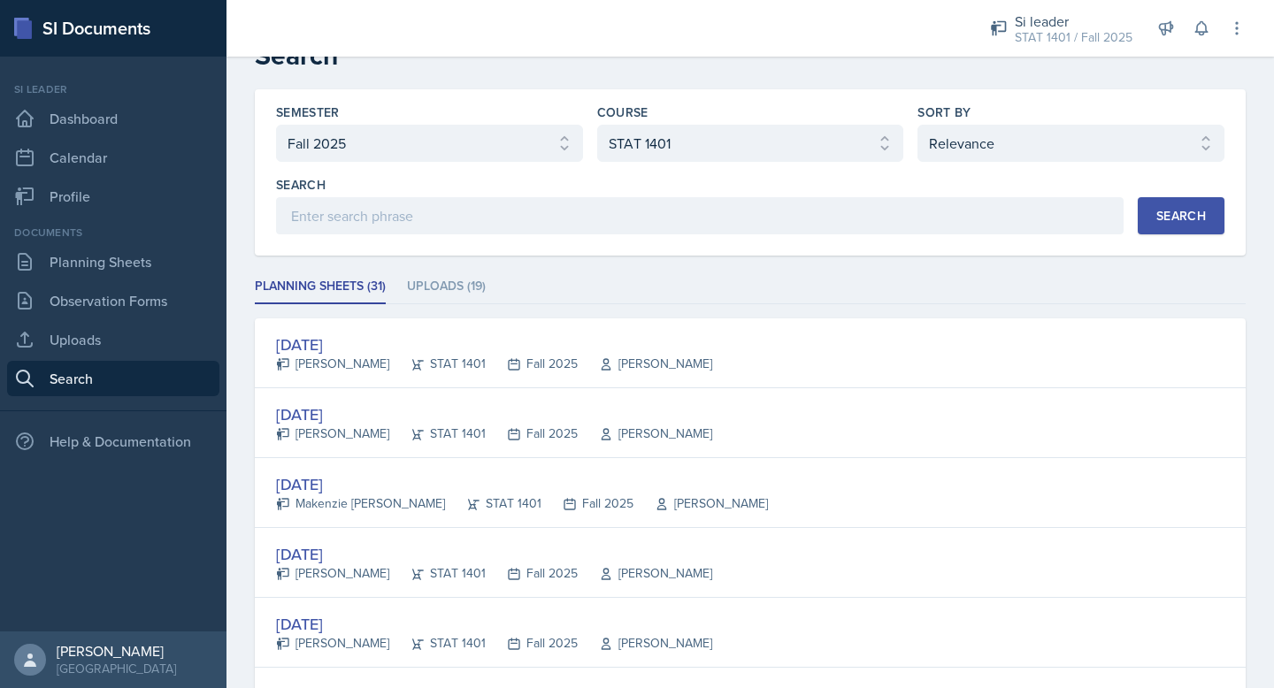
scroll to position [39, 0]
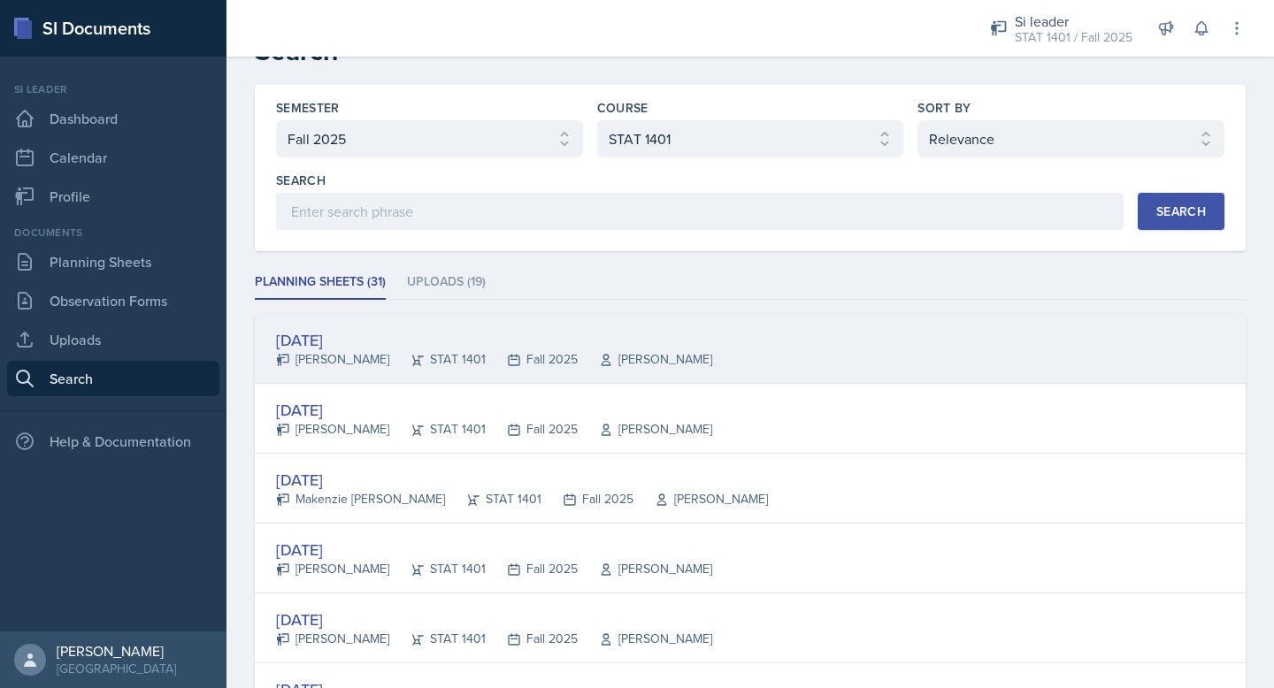
click at [355, 347] on div "[DATE]" at bounding box center [494, 340] width 436 height 24
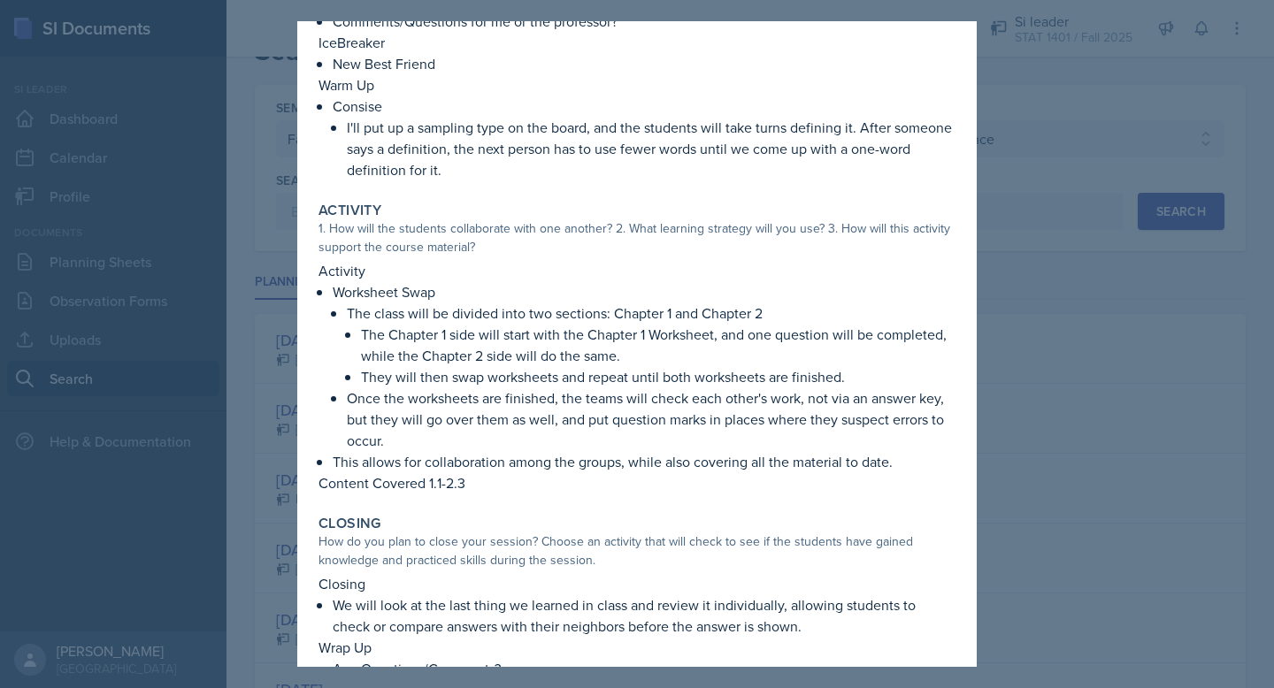
scroll to position [0, 0]
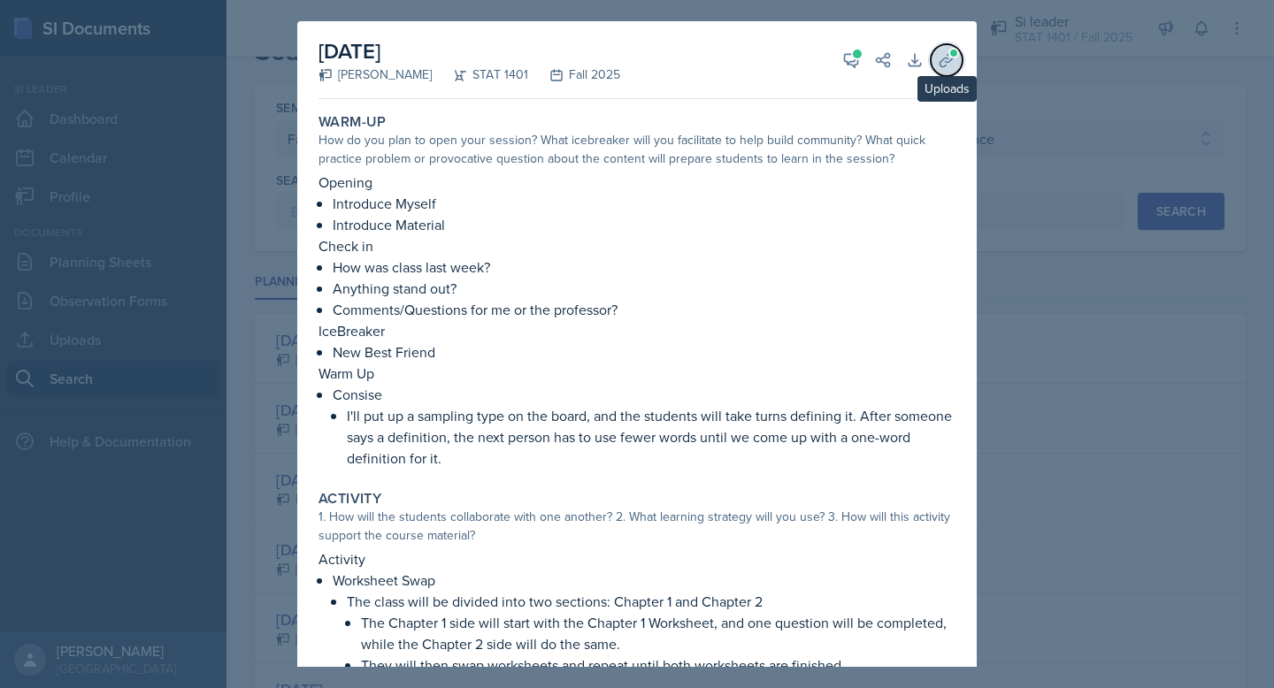
click at [945, 61] on icon at bounding box center [946, 59] width 13 height 13
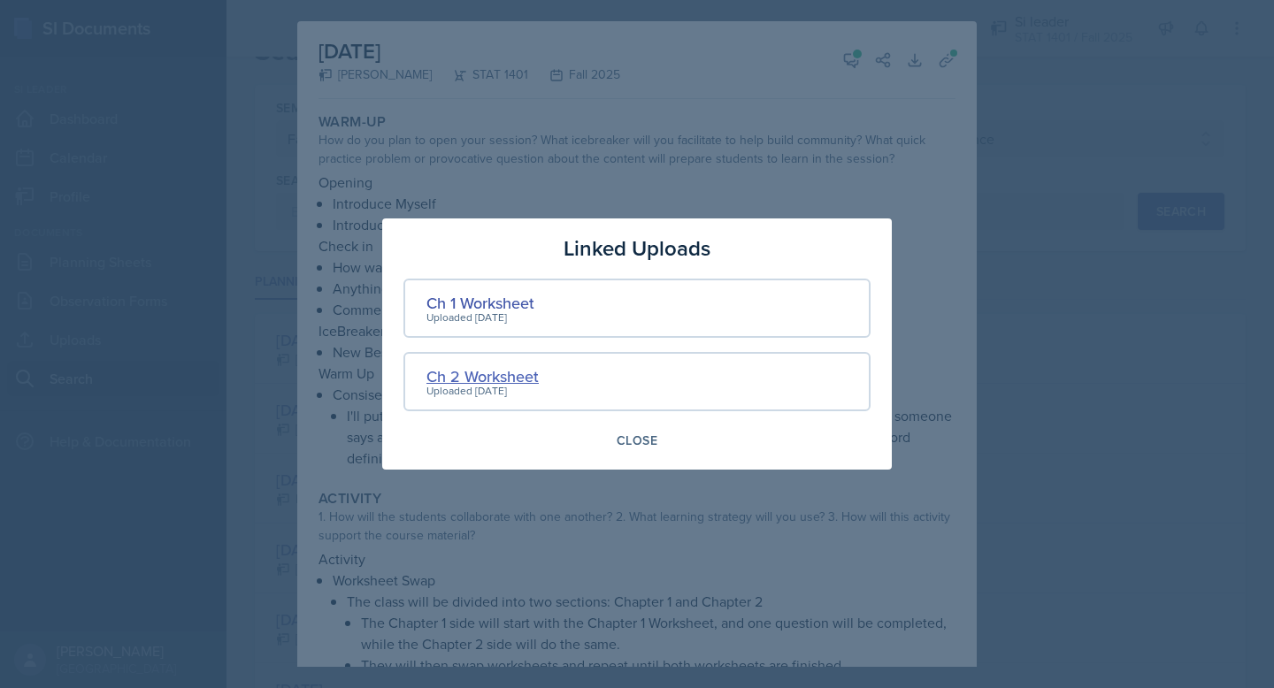
click at [492, 377] on div "Ch 2 Worksheet" at bounding box center [482, 377] width 112 height 24
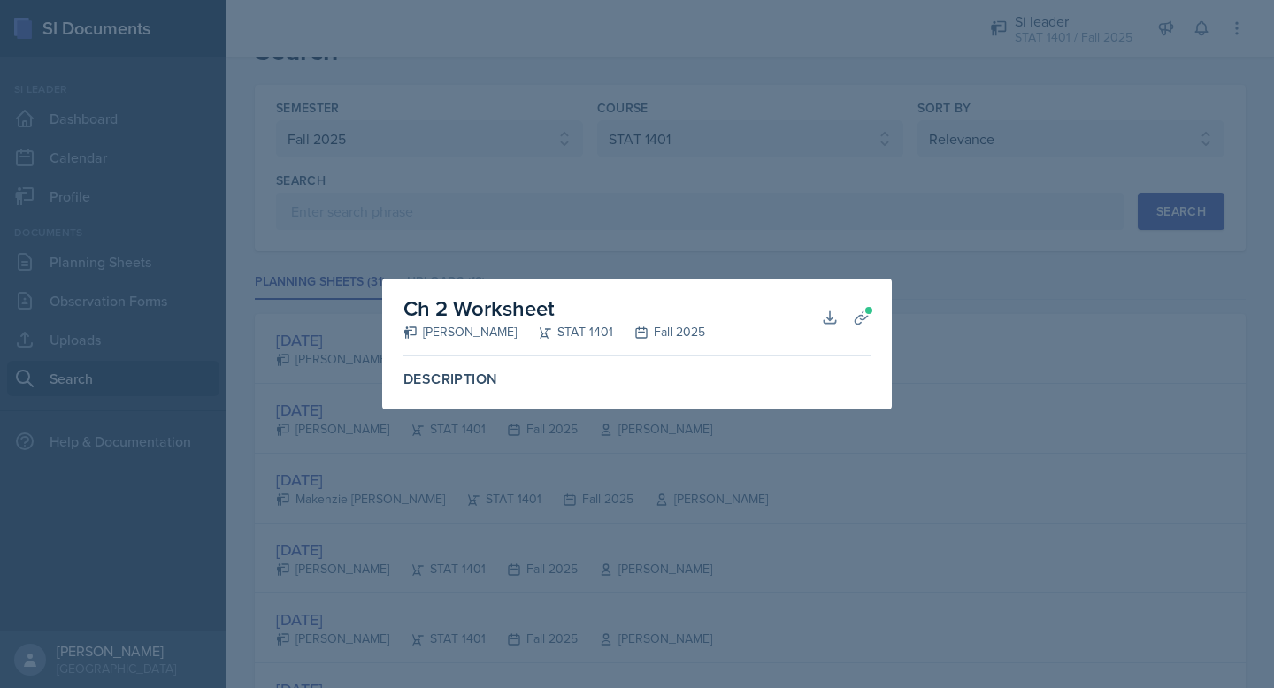
click at [606, 431] on div at bounding box center [637, 344] width 1274 height 688
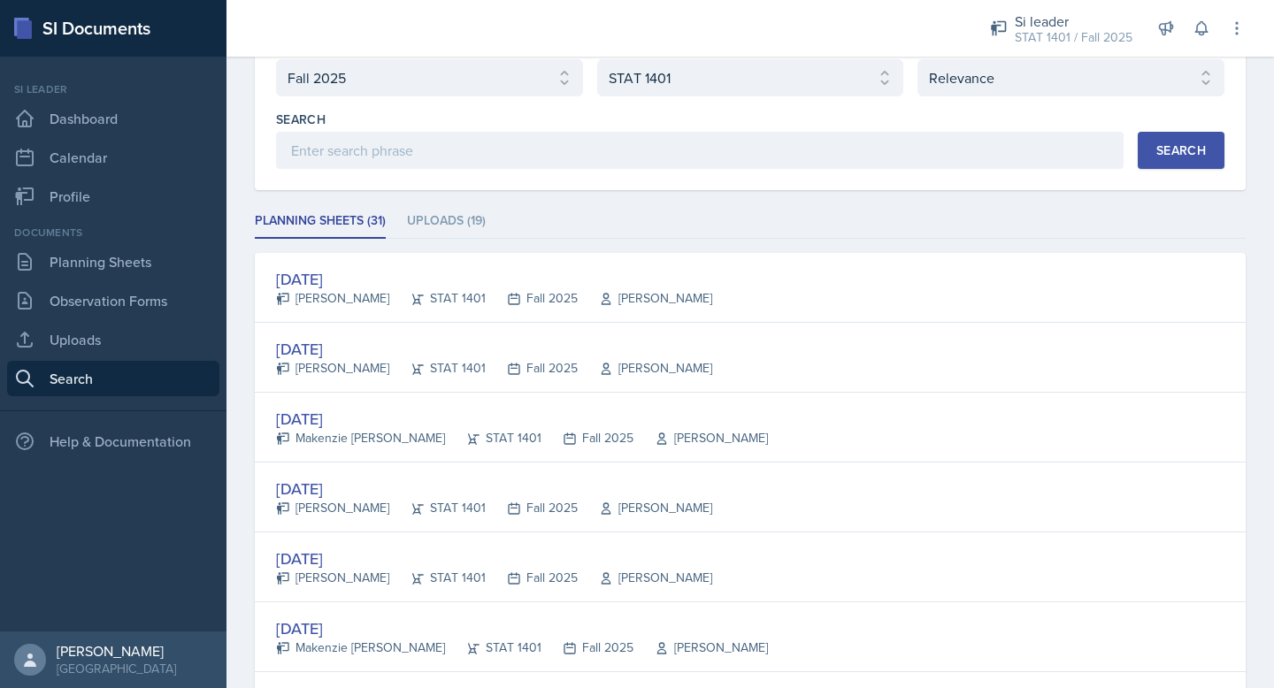
scroll to position [123, 0]
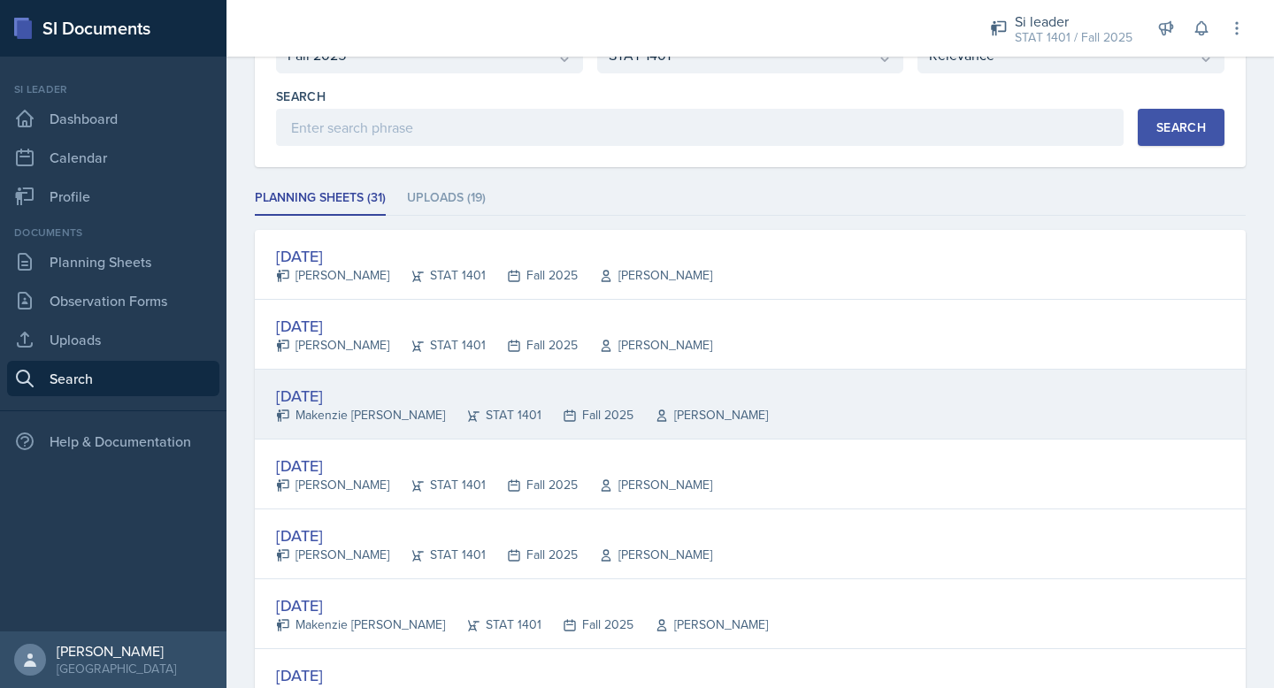
click at [335, 396] on div "[DATE]" at bounding box center [522, 396] width 492 height 24
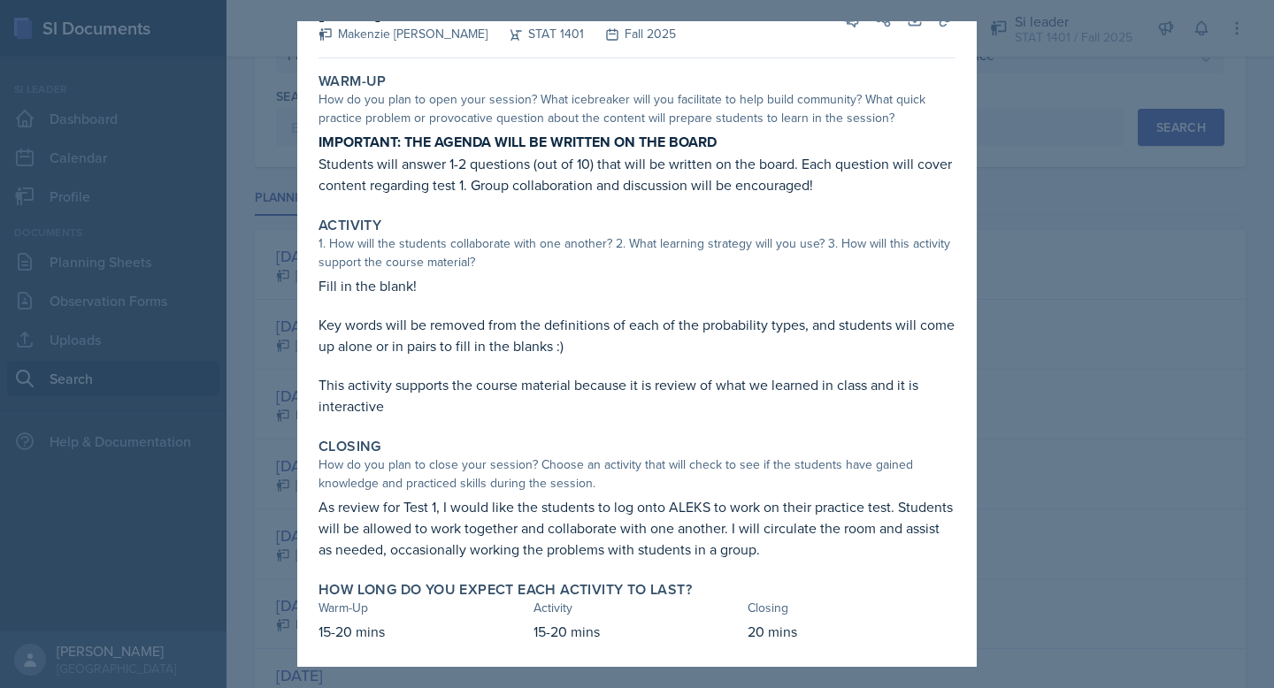
scroll to position [43, 0]
click at [983, 408] on div at bounding box center [637, 344] width 1274 height 688
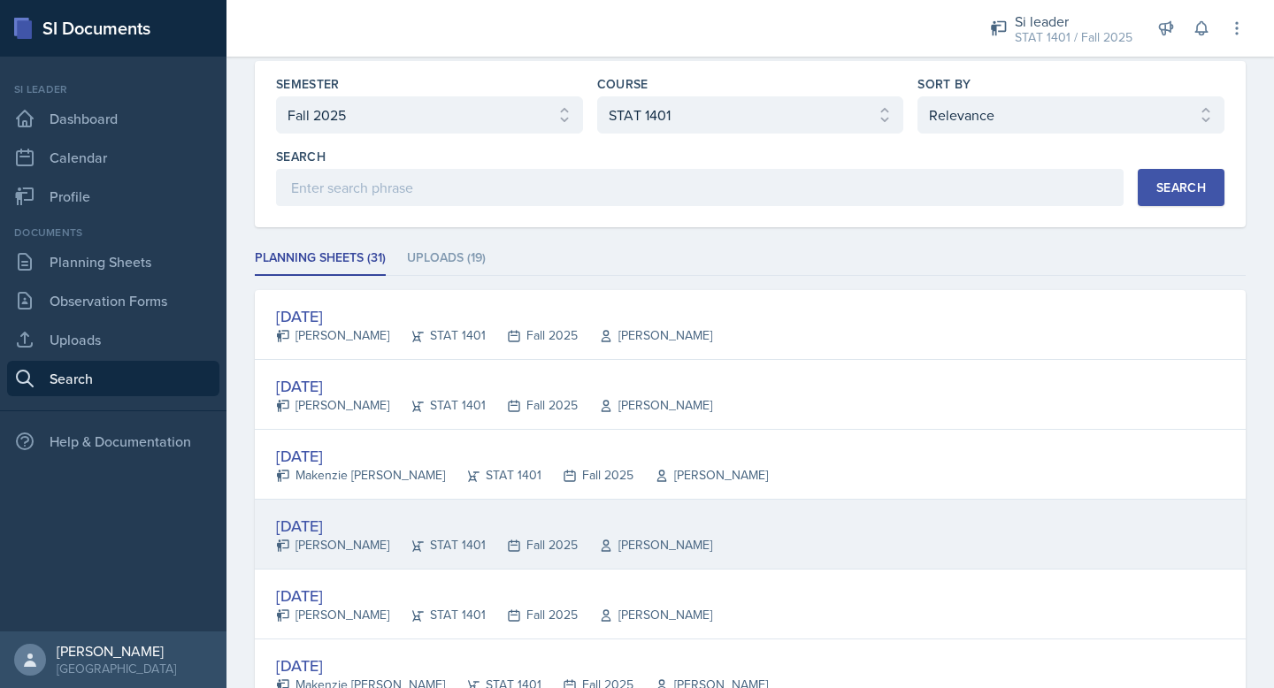
scroll to position [0, 0]
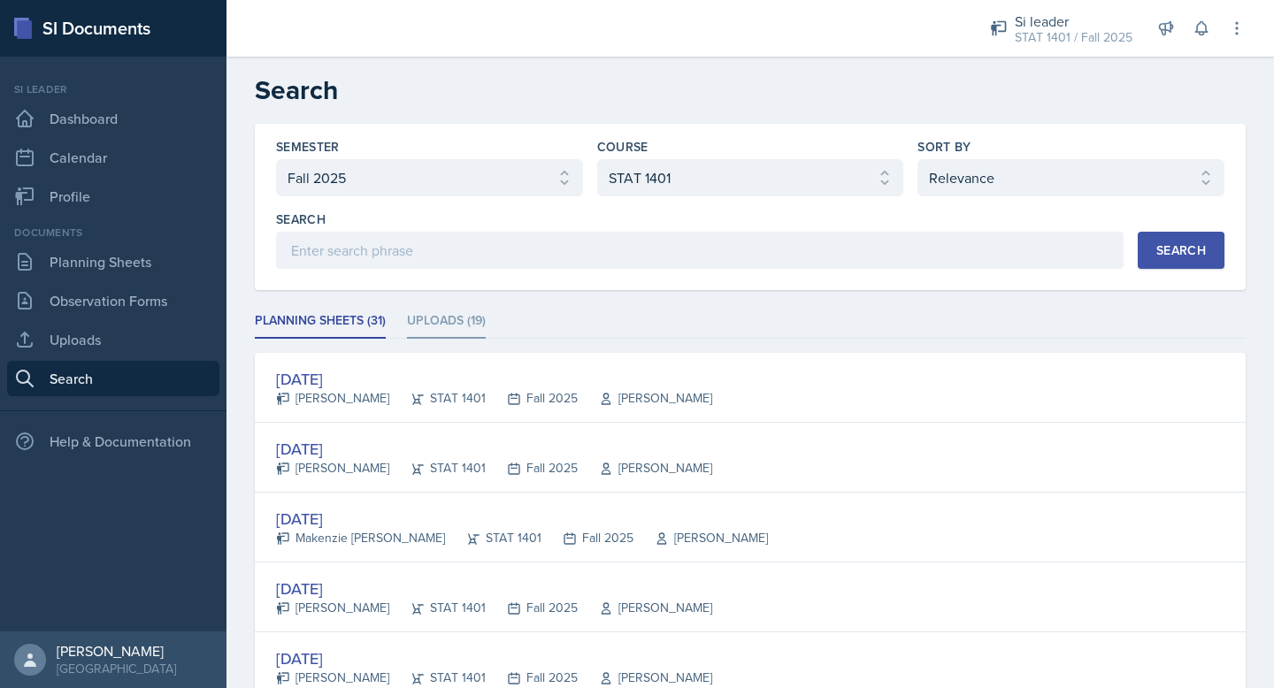
click at [432, 321] on li "Uploads (19)" at bounding box center [446, 321] width 79 height 35
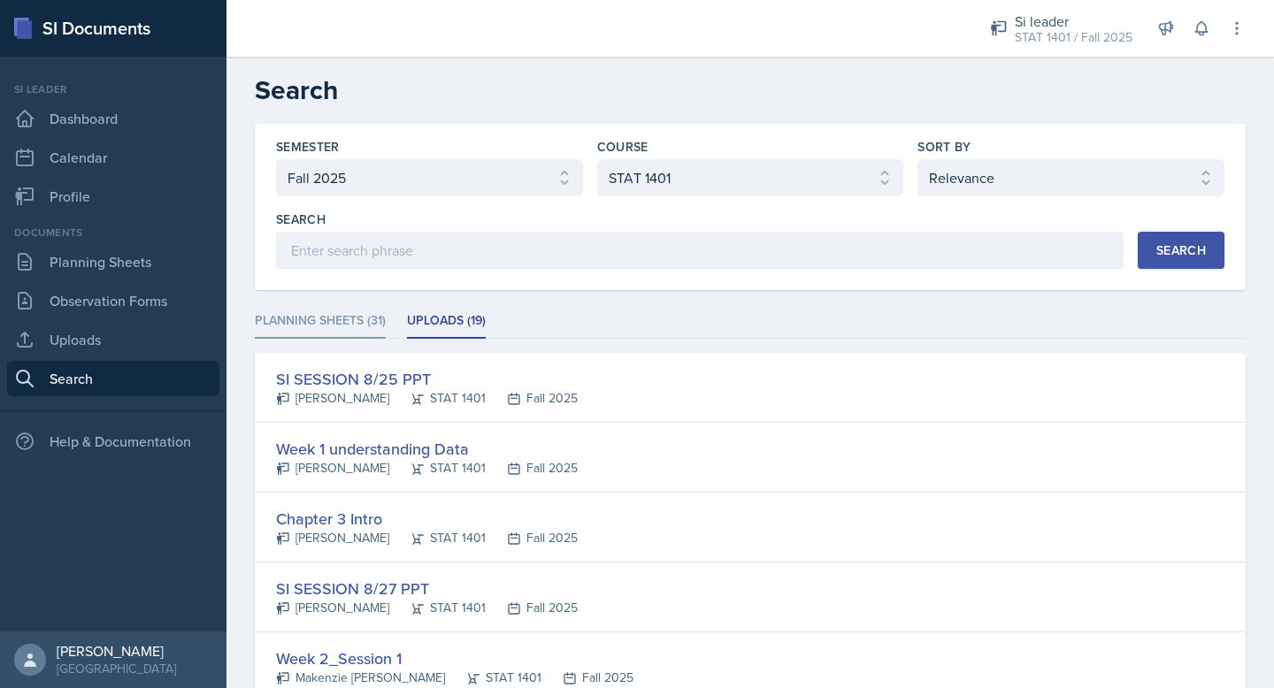
click at [334, 325] on li "Planning Sheets (31)" at bounding box center [320, 321] width 131 height 35
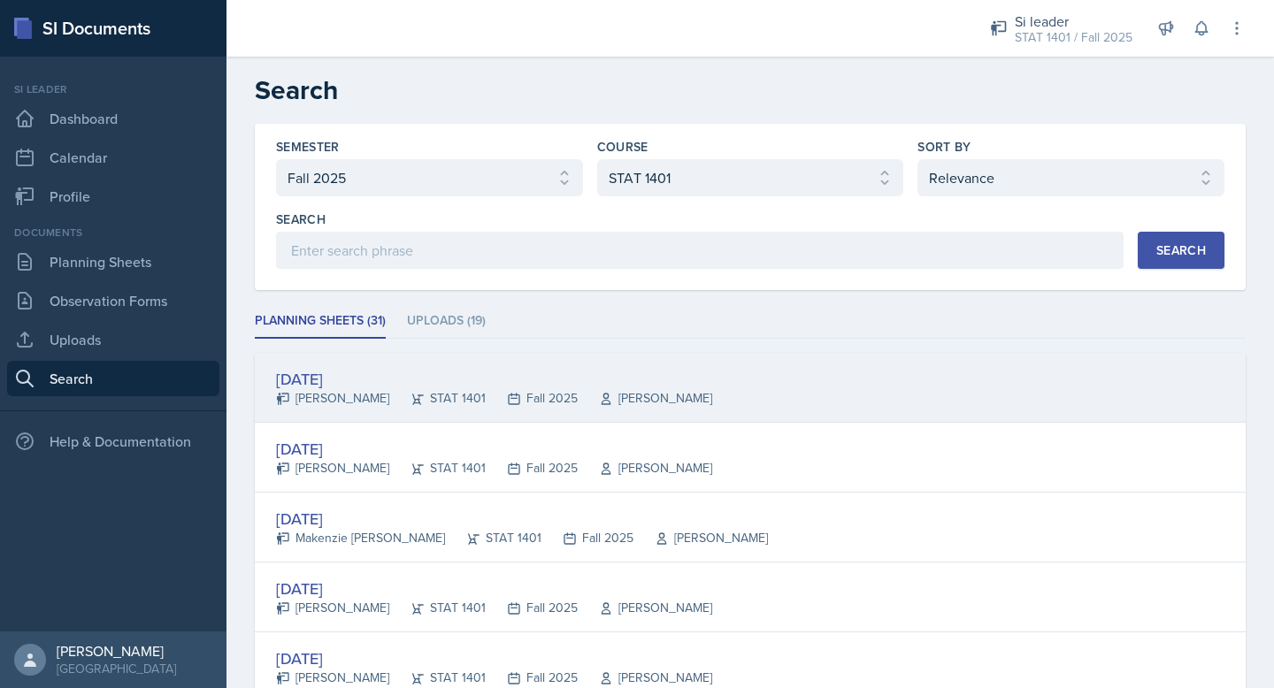
click at [341, 369] on div "[DATE]" at bounding box center [494, 379] width 436 height 24
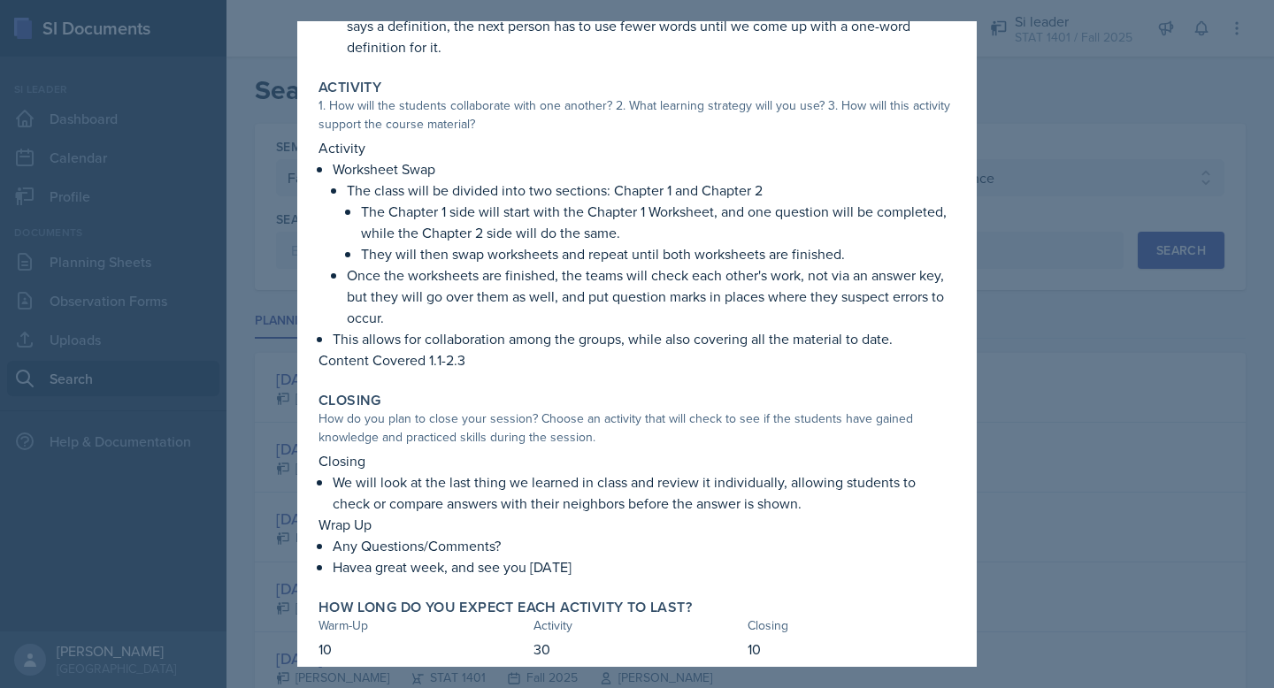
scroll to position [433, 0]
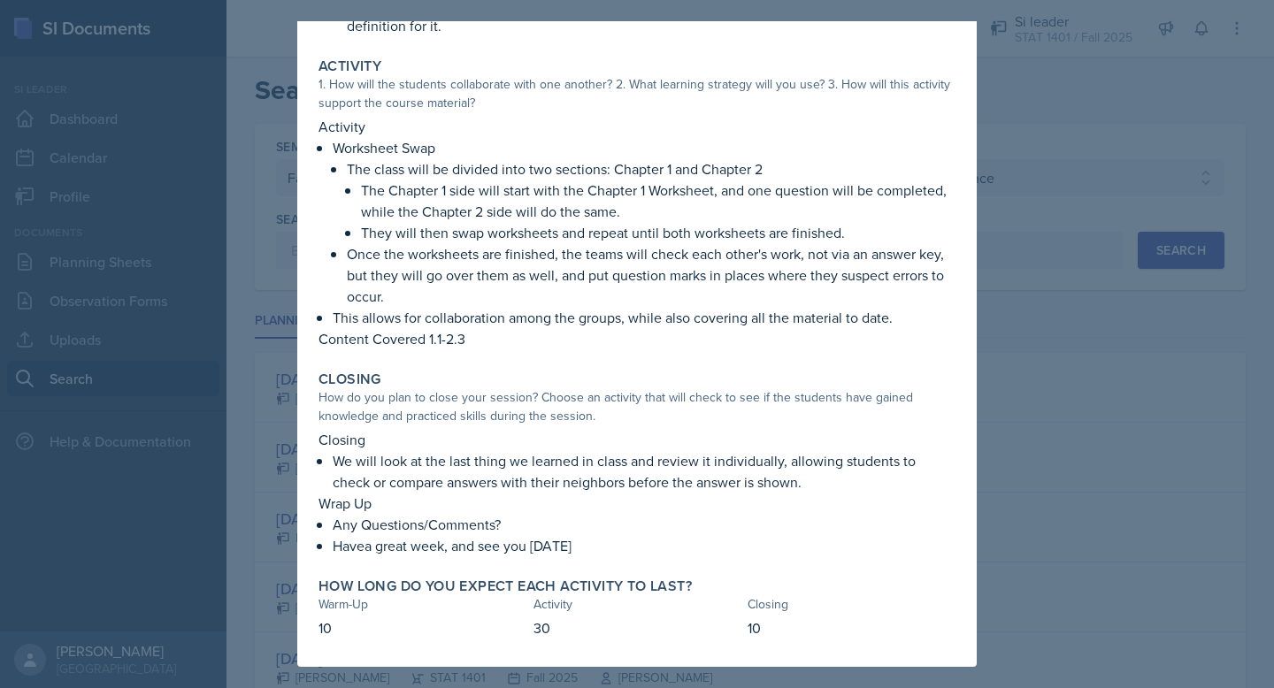
click at [1064, 263] on div at bounding box center [637, 344] width 1274 height 688
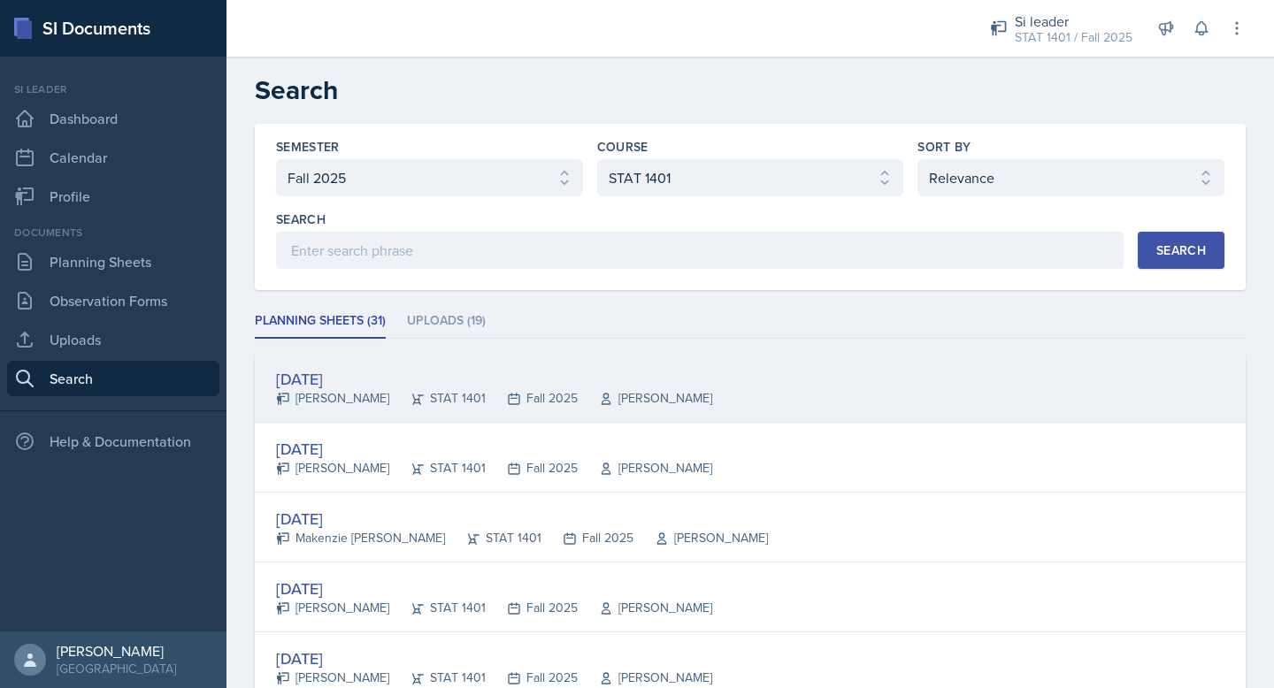
click at [370, 380] on div "[DATE]" at bounding box center [494, 379] width 436 height 24
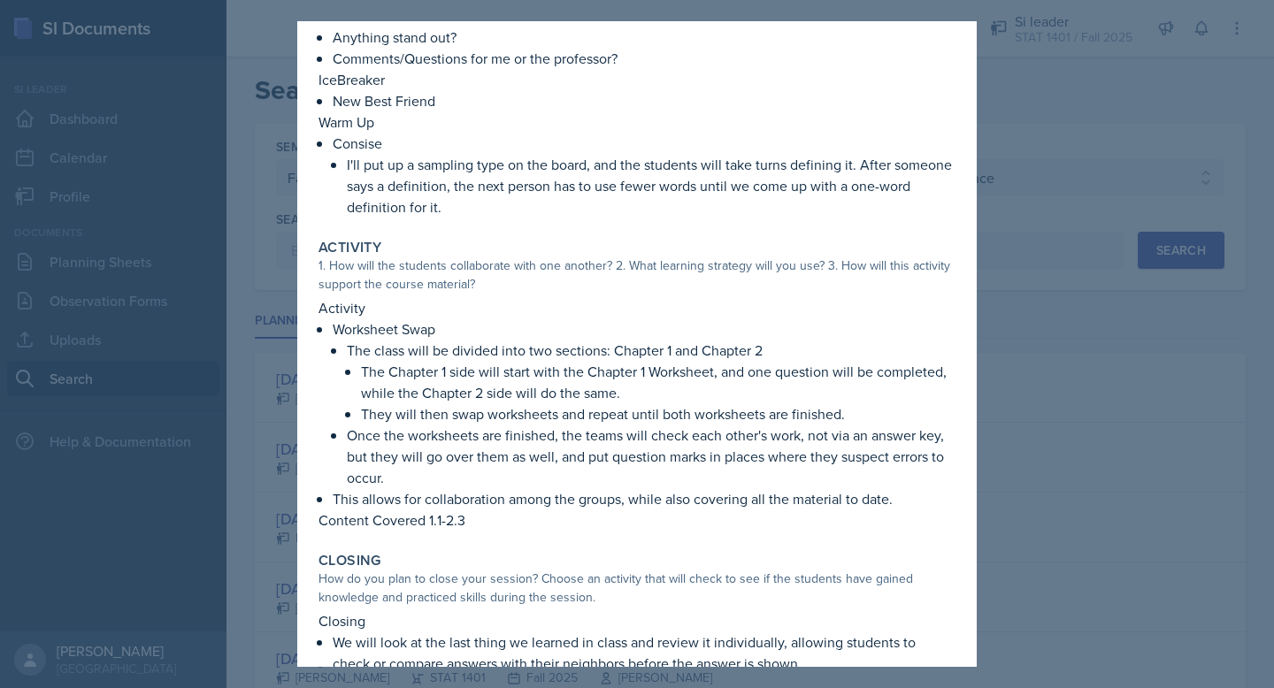
scroll to position [0, 0]
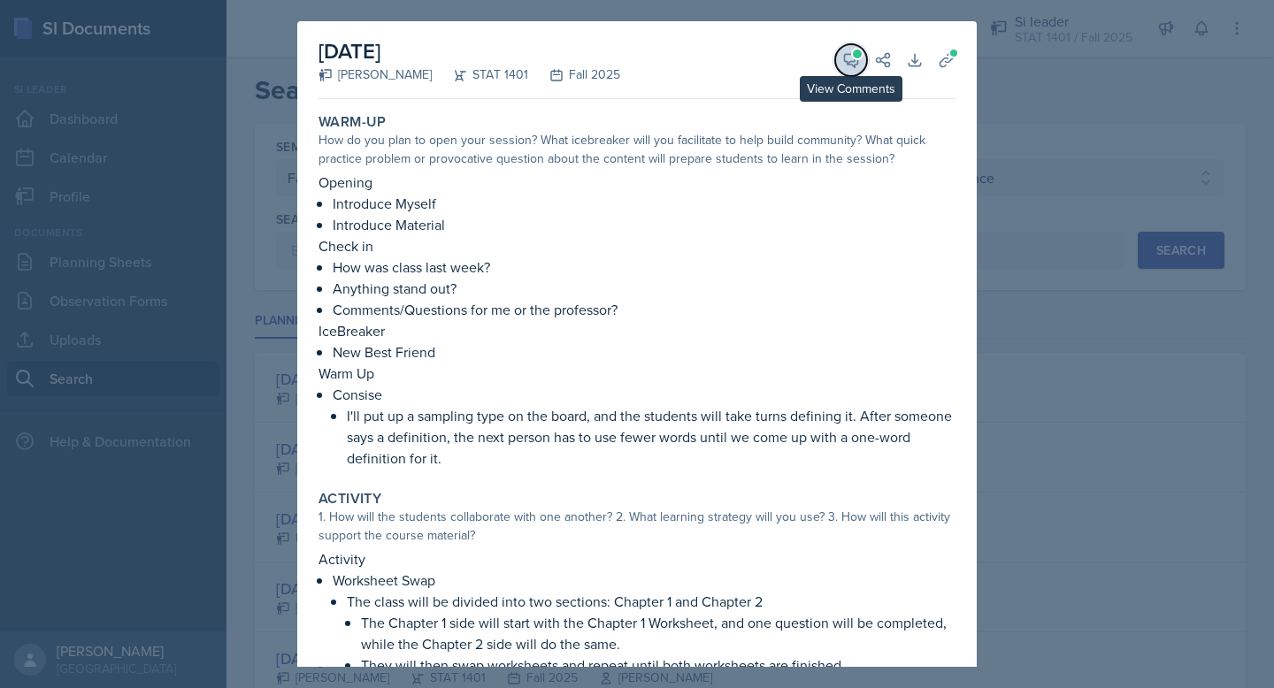
click at [844, 64] on icon at bounding box center [851, 60] width 18 height 18
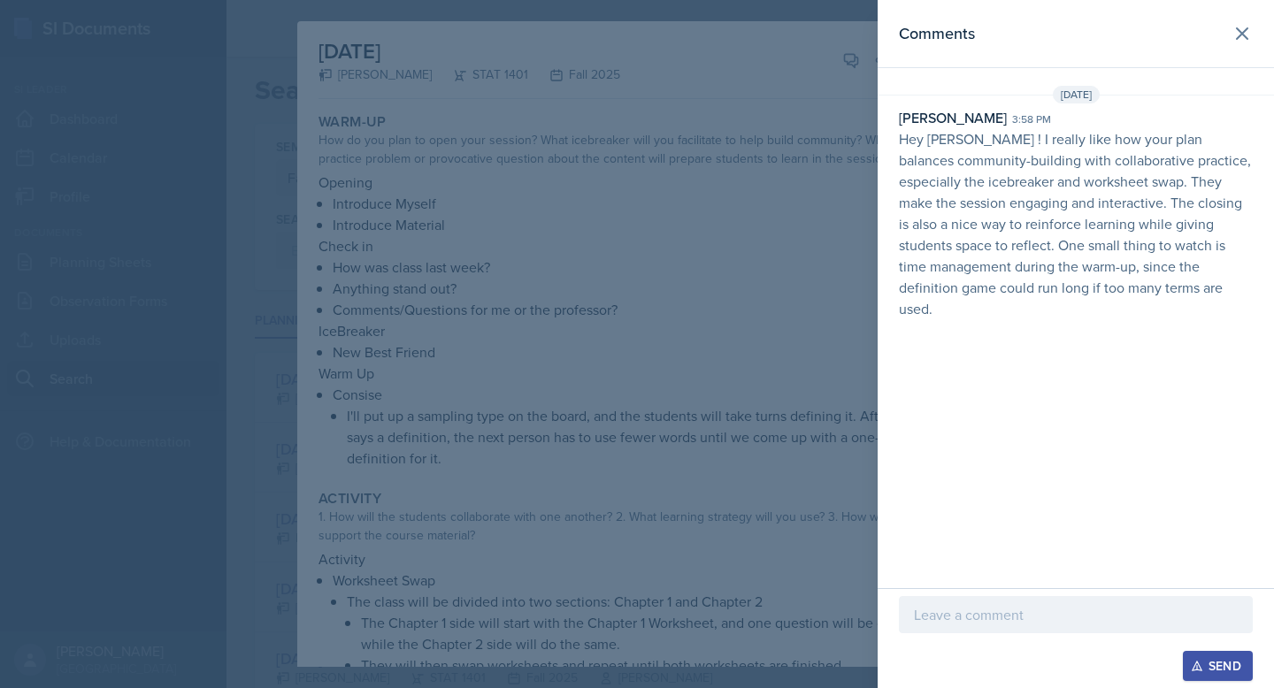
click at [815, 129] on div at bounding box center [637, 344] width 1274 height 688
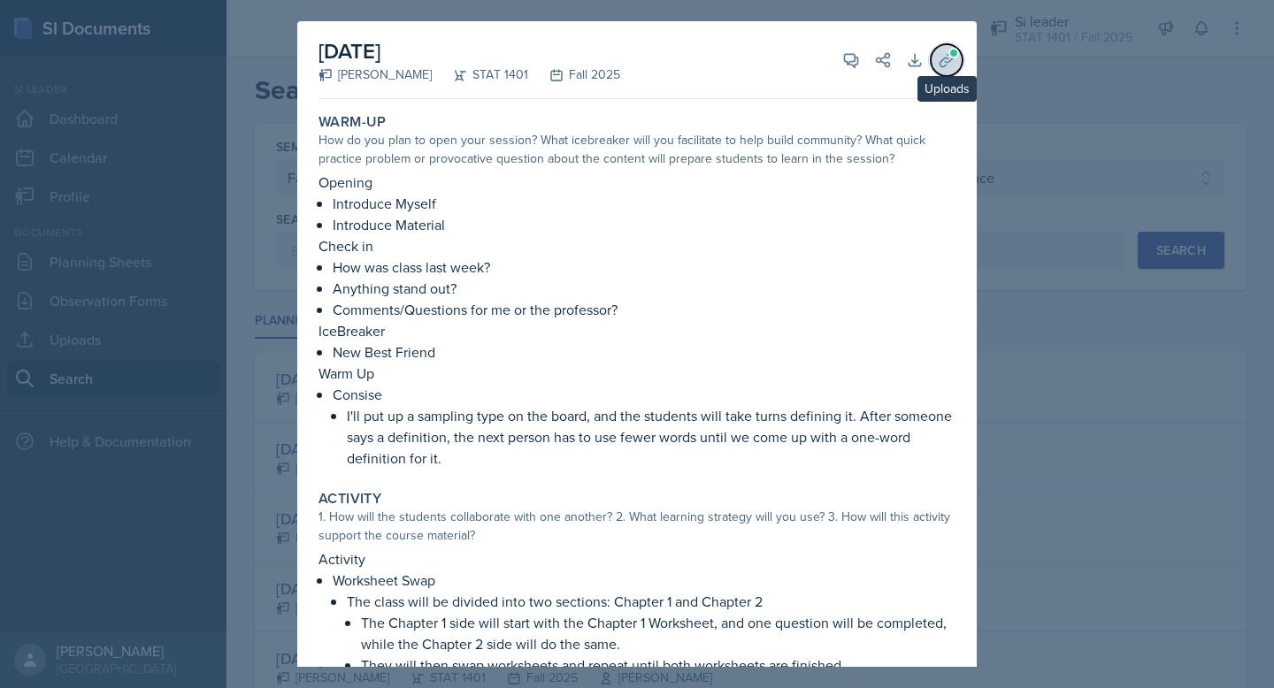
click at [951, 66] on icon at bounding box center [947, 60] width 18 height 18
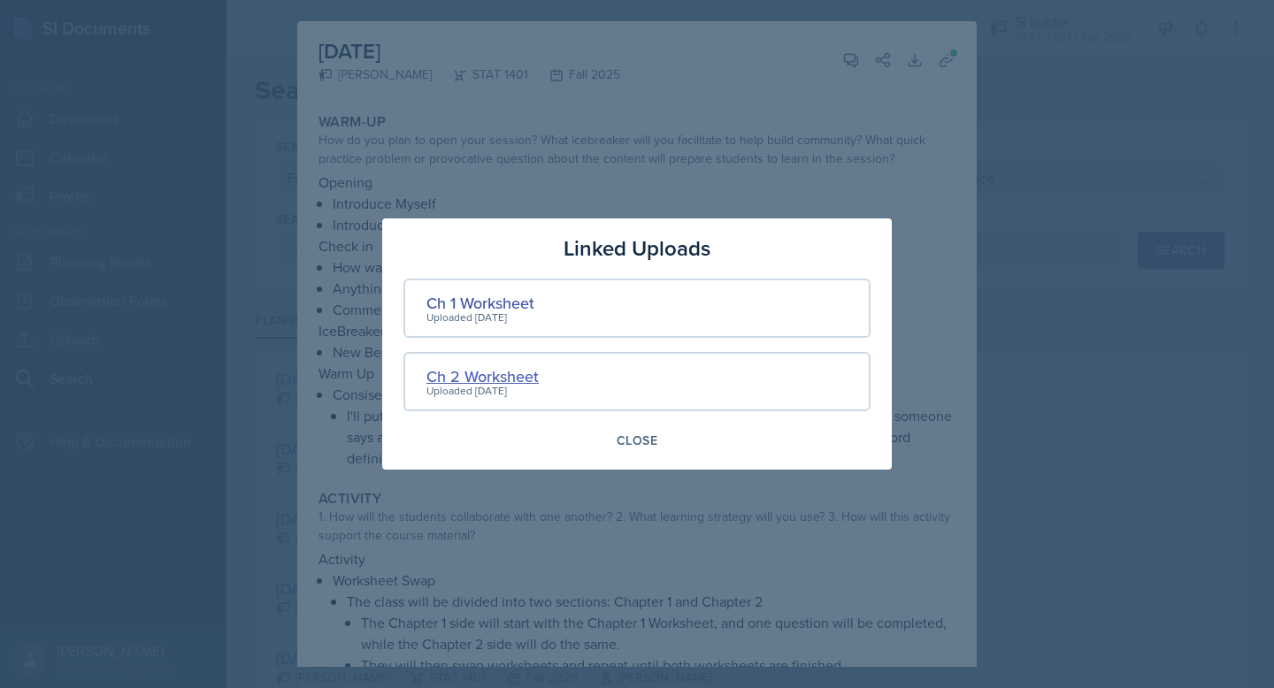
click at [491, 375] on div "Ch 2 Worksheet" at bounding box center [482, 377] width 112 height 24
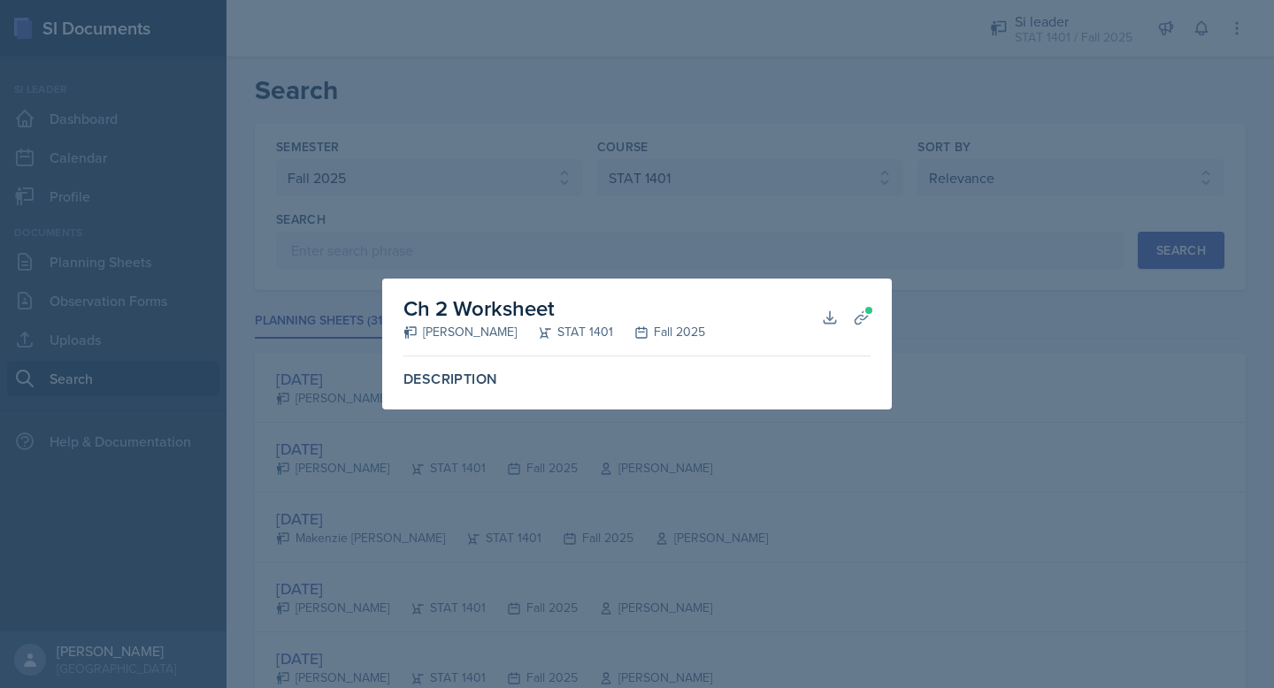
click at [472, 377] on label "Description" at bounding box center [636, 380] width 467 height 18
click at [470, 299] on h2 "Ch 2 Worksheet" at bounding box center [554, 309] width 302 height 32
click at [869, 316] on icon at bounding box center [862, 318] width 18 height 18
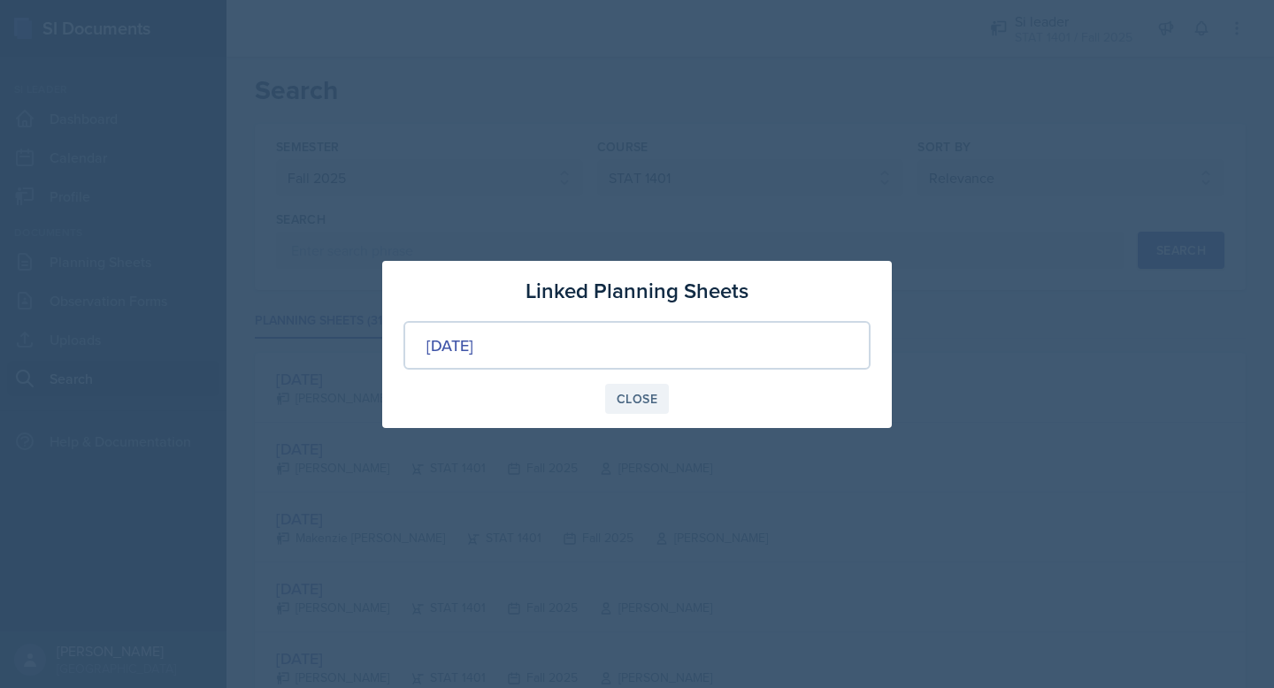
click at [614, 395] on button "Close" at bounding box center [637, 399] width 64 height 30
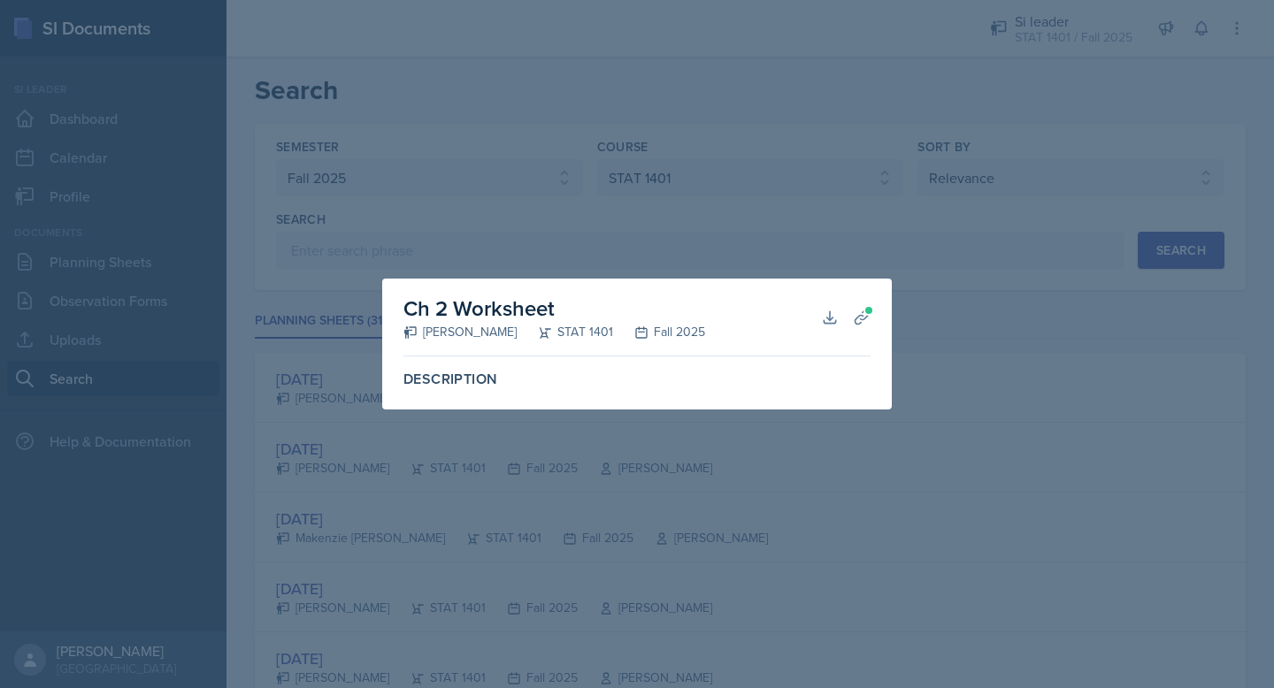
click at [656, 428] on div at bounding box center [637, 344] width 1274 height 688
